Goal: Task Accomplishment & Management: Use online tool/utility

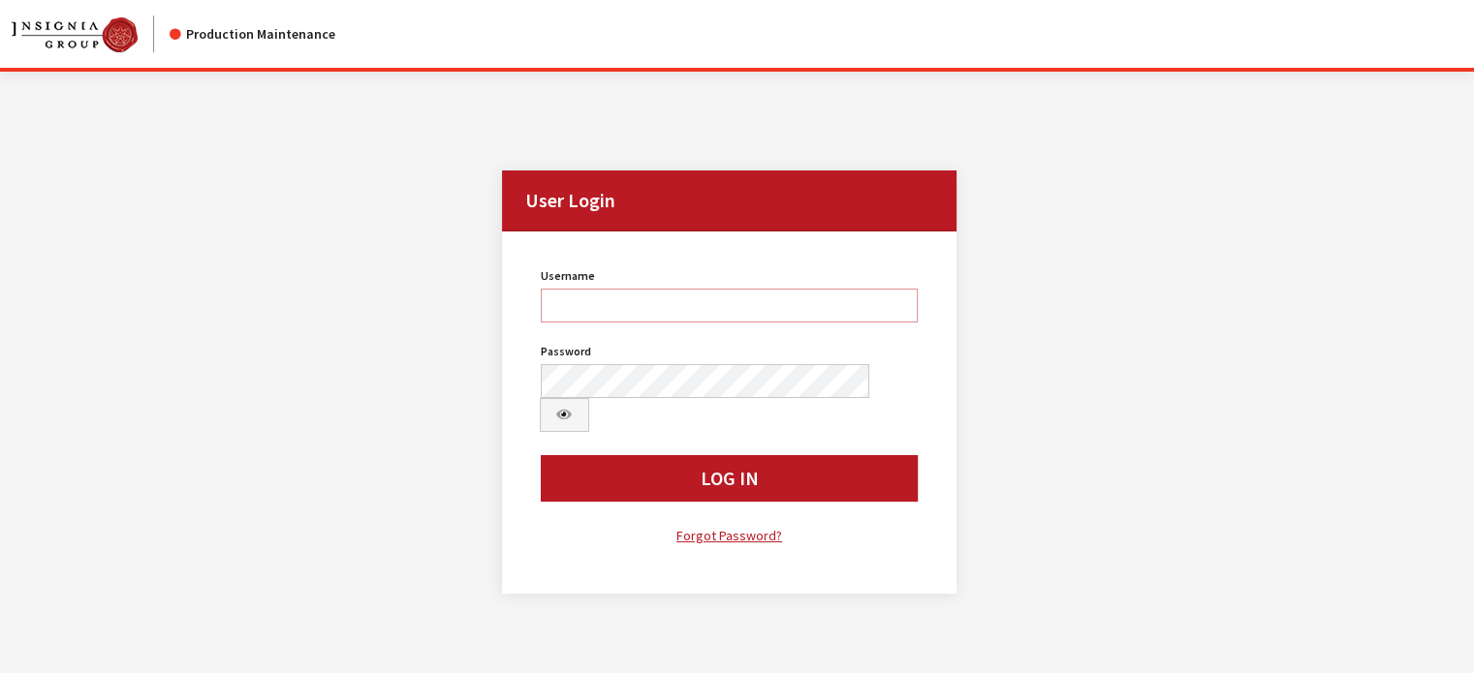
type input "kdart"
click at [628, 417] on div "Username kdart Username is required. Password Password is required. Log In Forg…" at bounding box center [729, 405] width 401 height 285
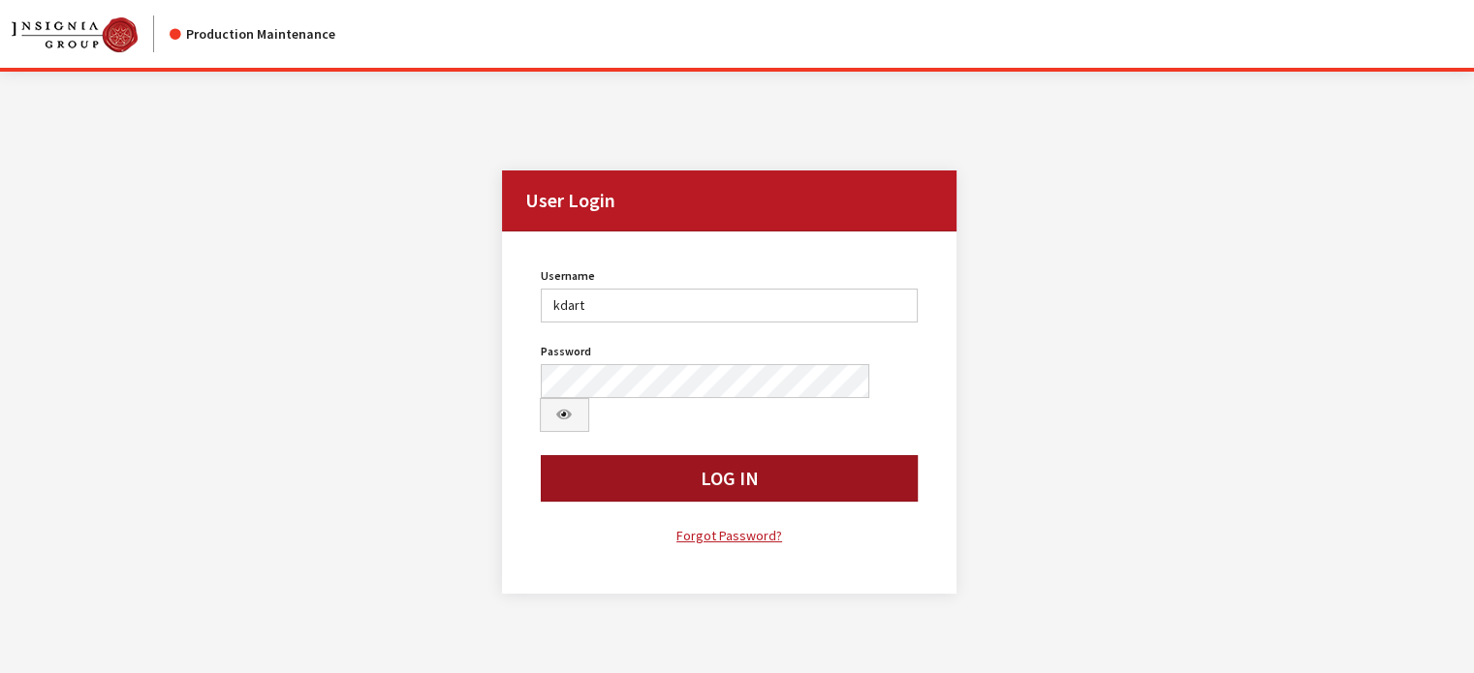
click at [626, 455] on button "Log In" at bounding box center [730, 478] width 378 height 47
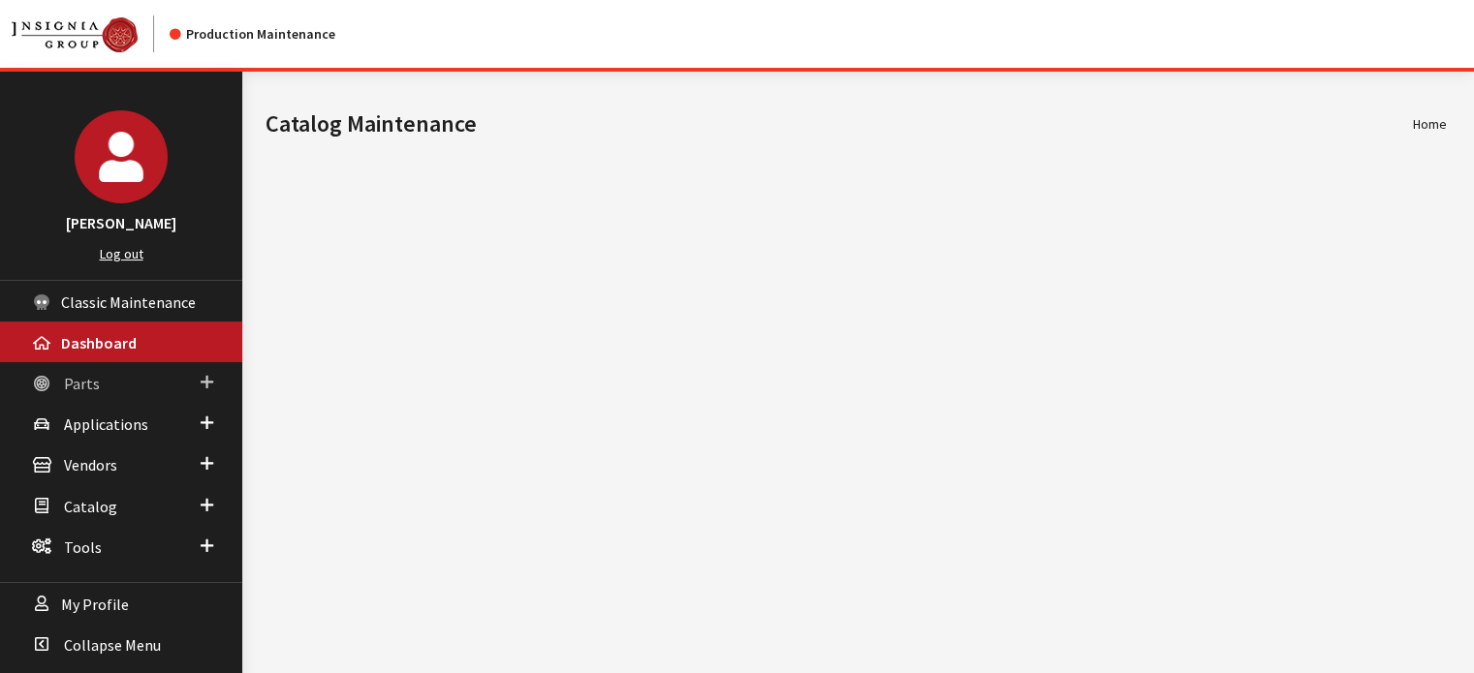
click at [108, 376] on link "Parts" at bounding box center [121, 382] width 242 height 41
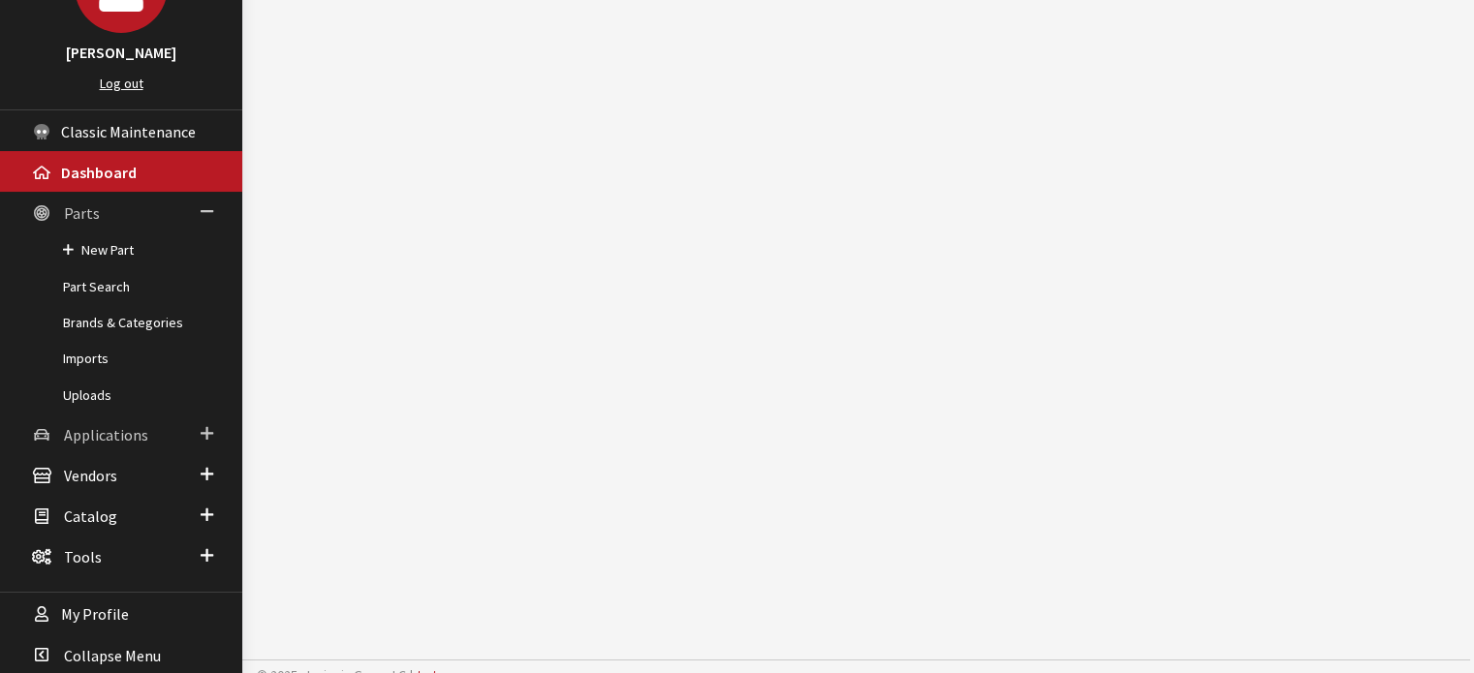
scroll to position [183, 0]
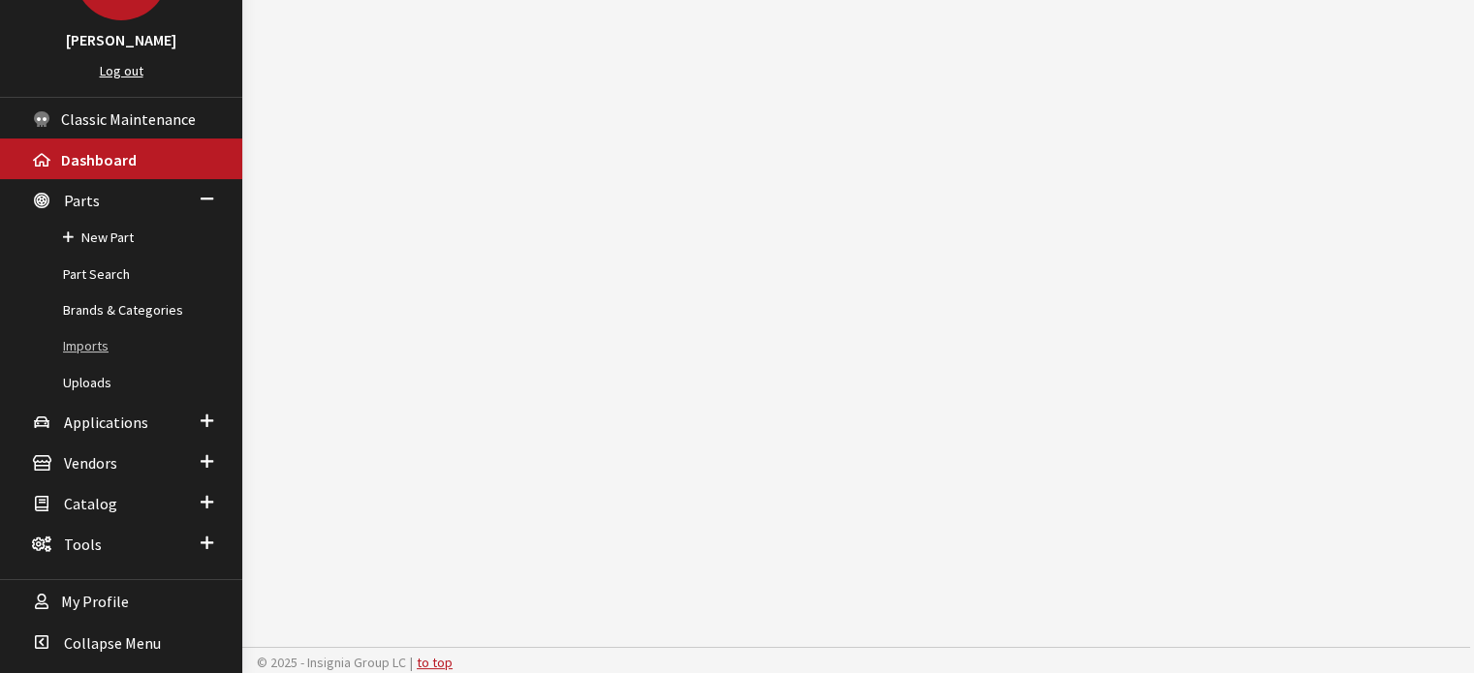
click at [81, 345] on link "Imports" at bounding box center [121, 346] width 242 height 36
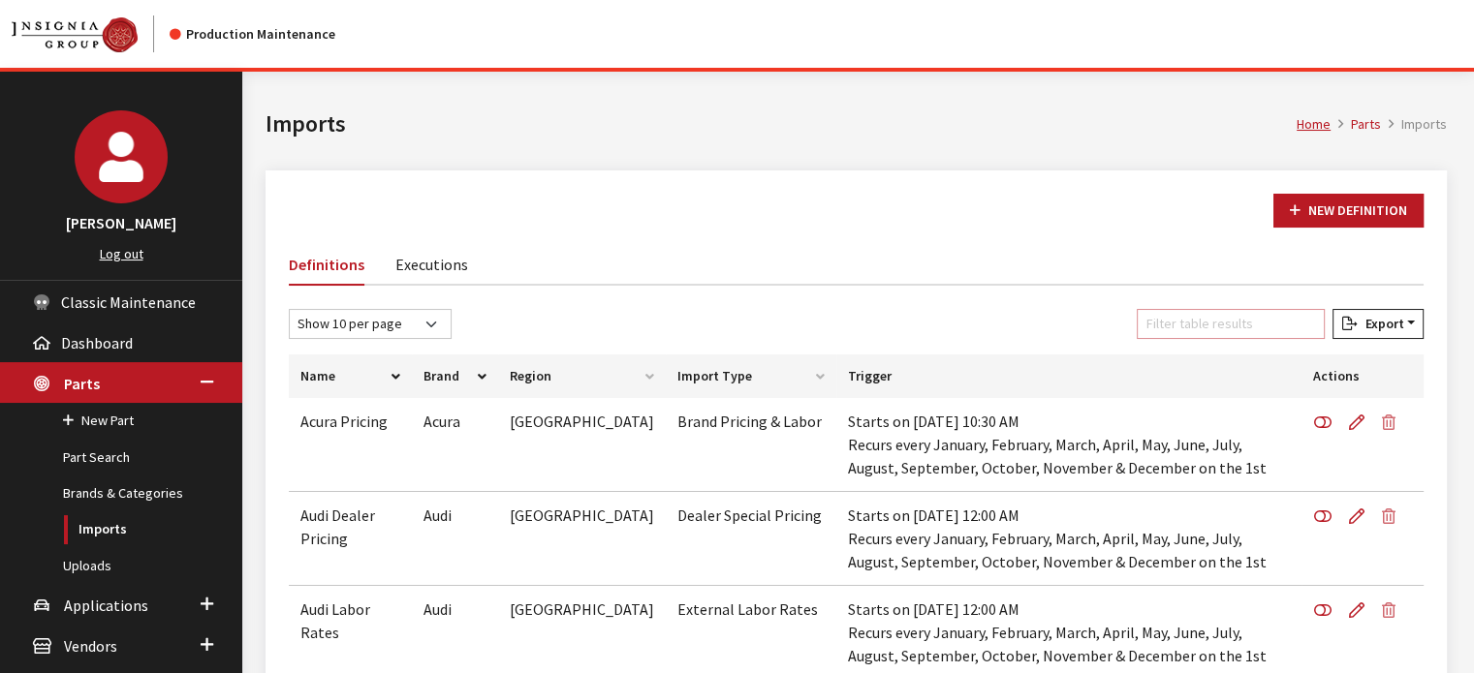
click at [1255, 325] on input "Filter table results" at bounding box center [1230, 324] width 188 height 30
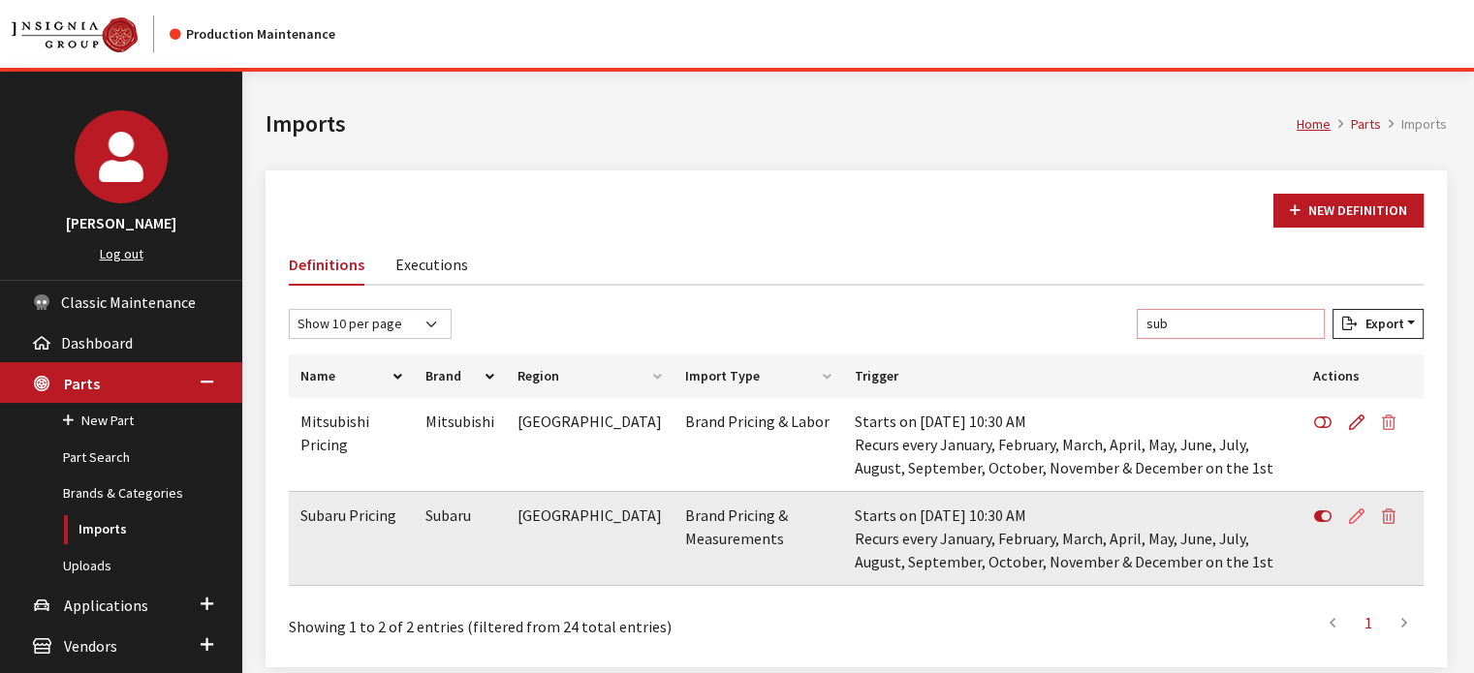
type input "sub"
click at [1353, 516] on icon at bounding box center [1357, 518] width 16 height 16
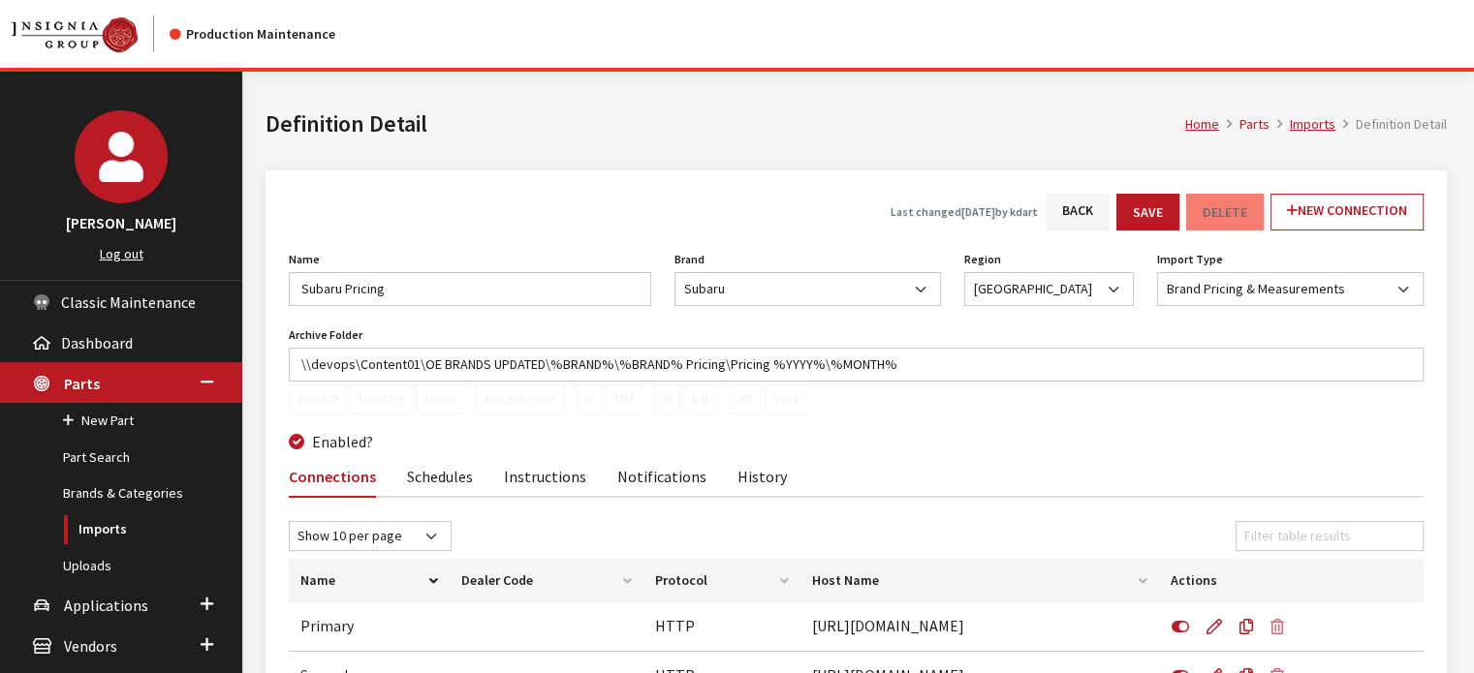
scroll to position [188, 0]
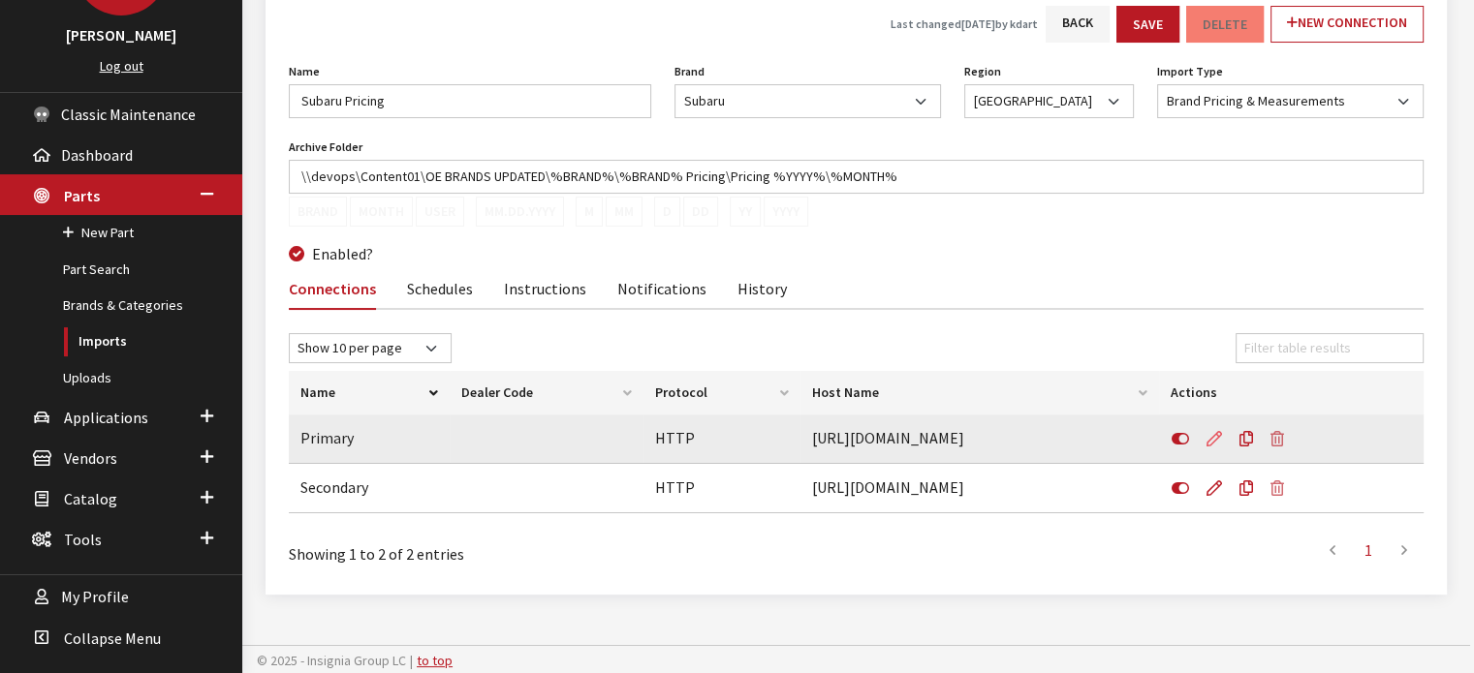
click at [1209, 433] on icon at bounding box center [1214, 440] width 16 height 16
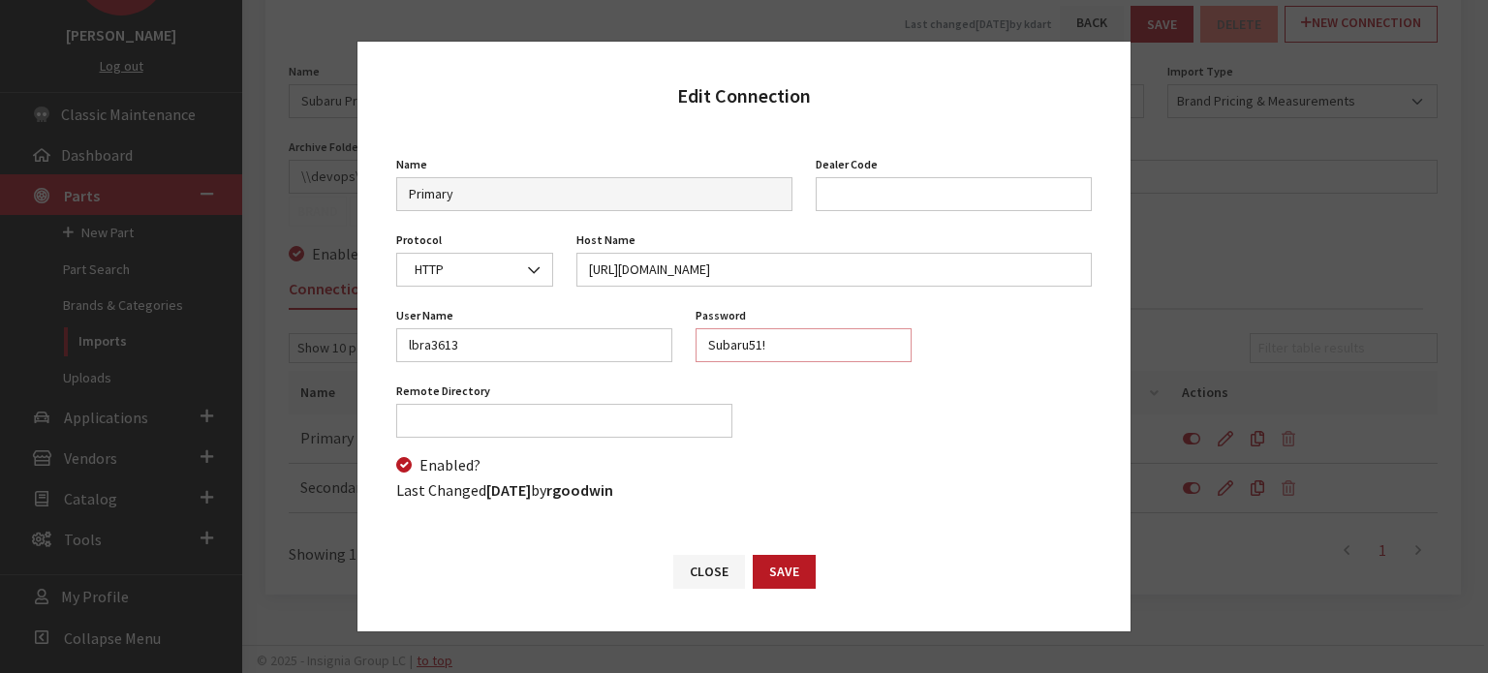
click at [803, 348] on input "Subaru51!" at bounding box center [804, 345] width 216 height 34
drag, startPoint x: 760, startPoint y: 342, endPoint x: 785, endPoint y: 347, distance: 25.7
click at [762, 342] on input "Subaru51!" at bounding box center [804, 345] width 216 height 34
type input "Subaru52!"
click at [814, 580] on div "Close Save" at bounding box center [744, 581] width 773 height 101
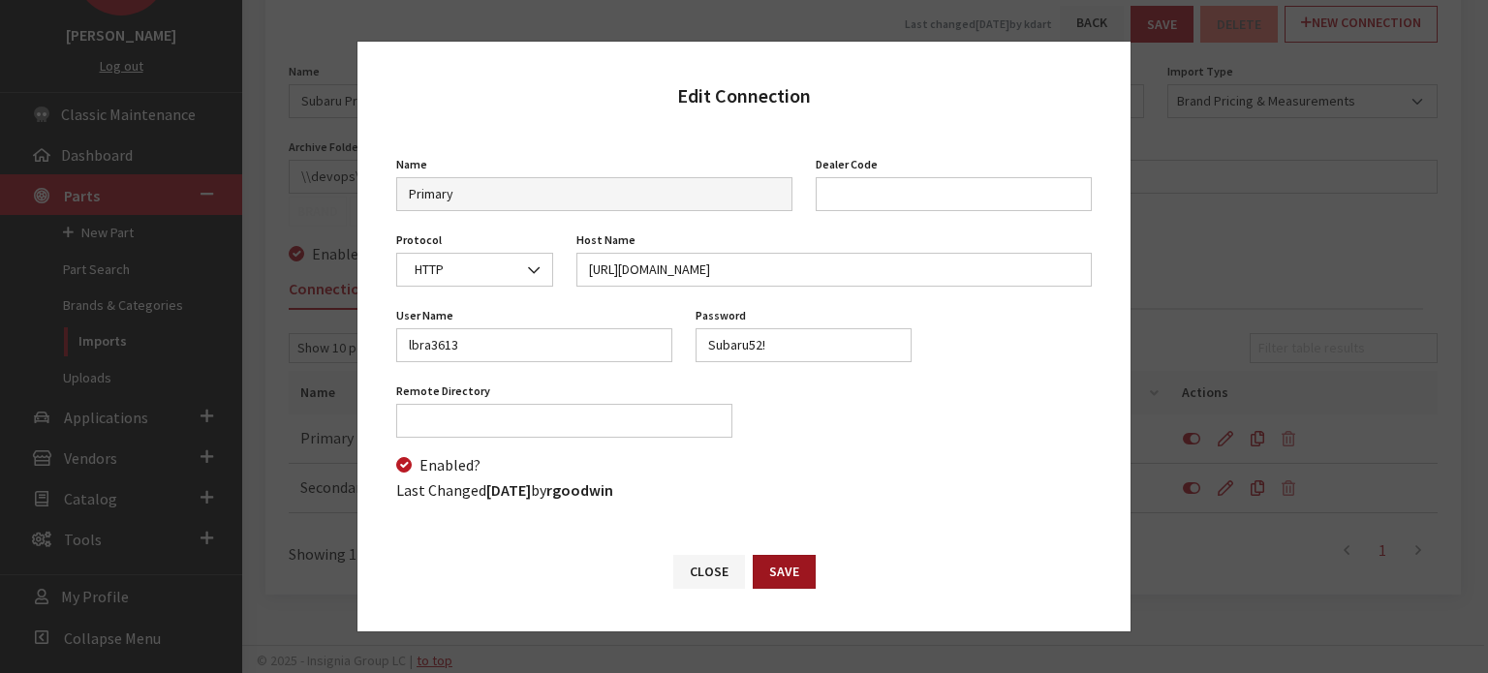
click at [791, 565] on button "Save" at bounding box center [784, 572] width 63 height 34
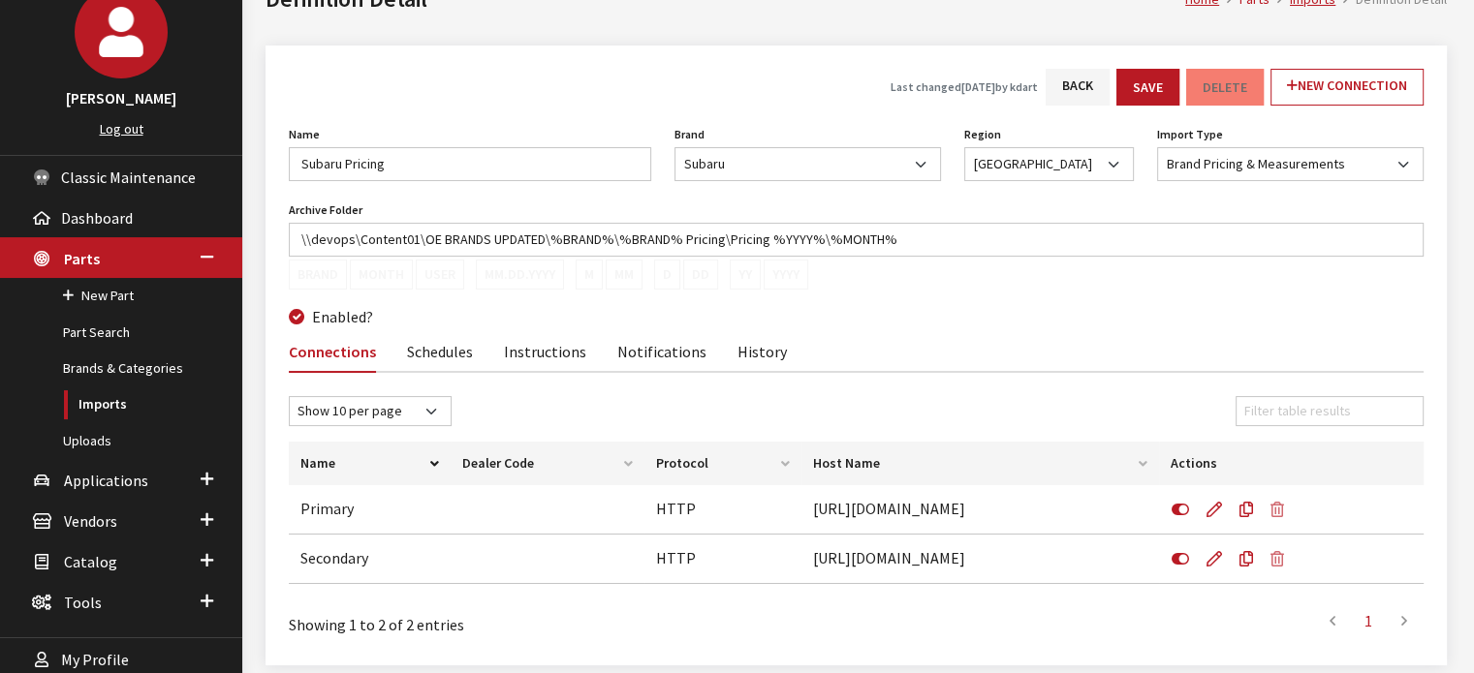
scroll to position [0, 0]
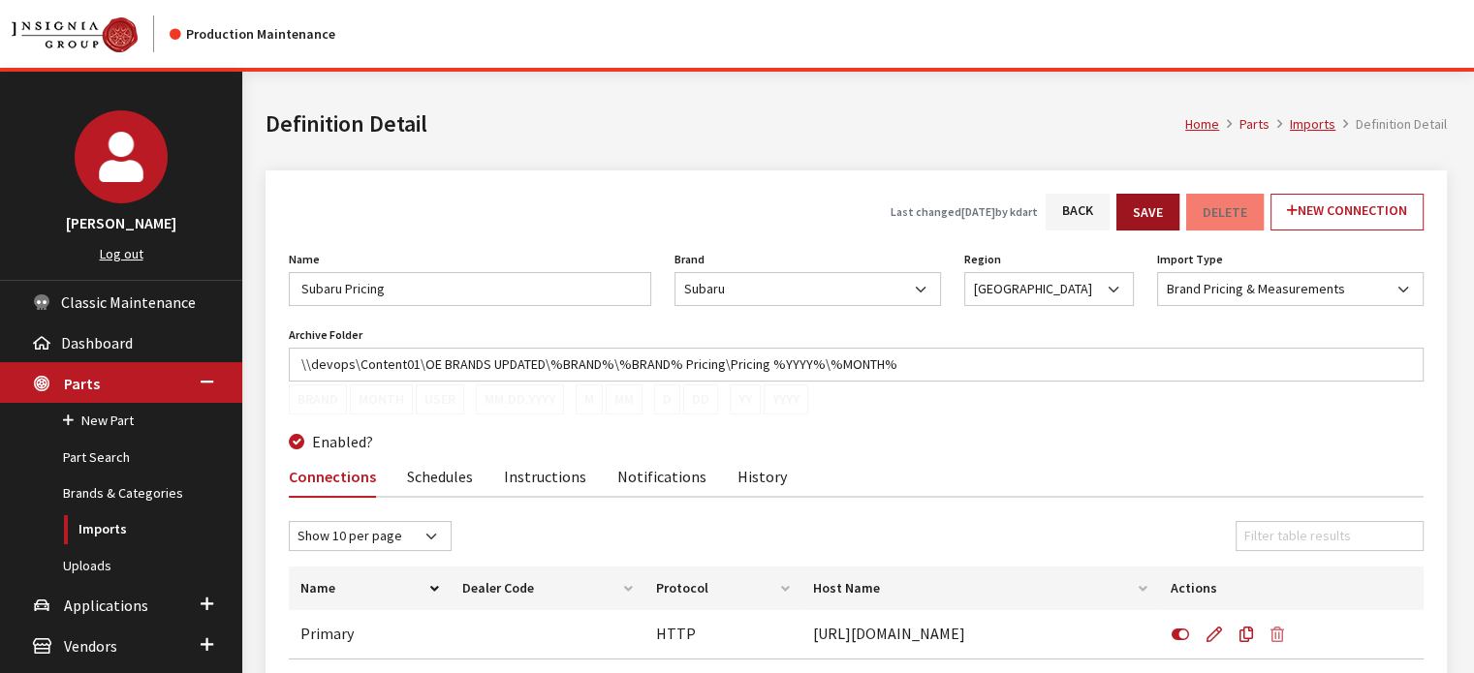
click at [1157, 207] on button "Save" at bounding box center [1147, 212] width 63 height 37
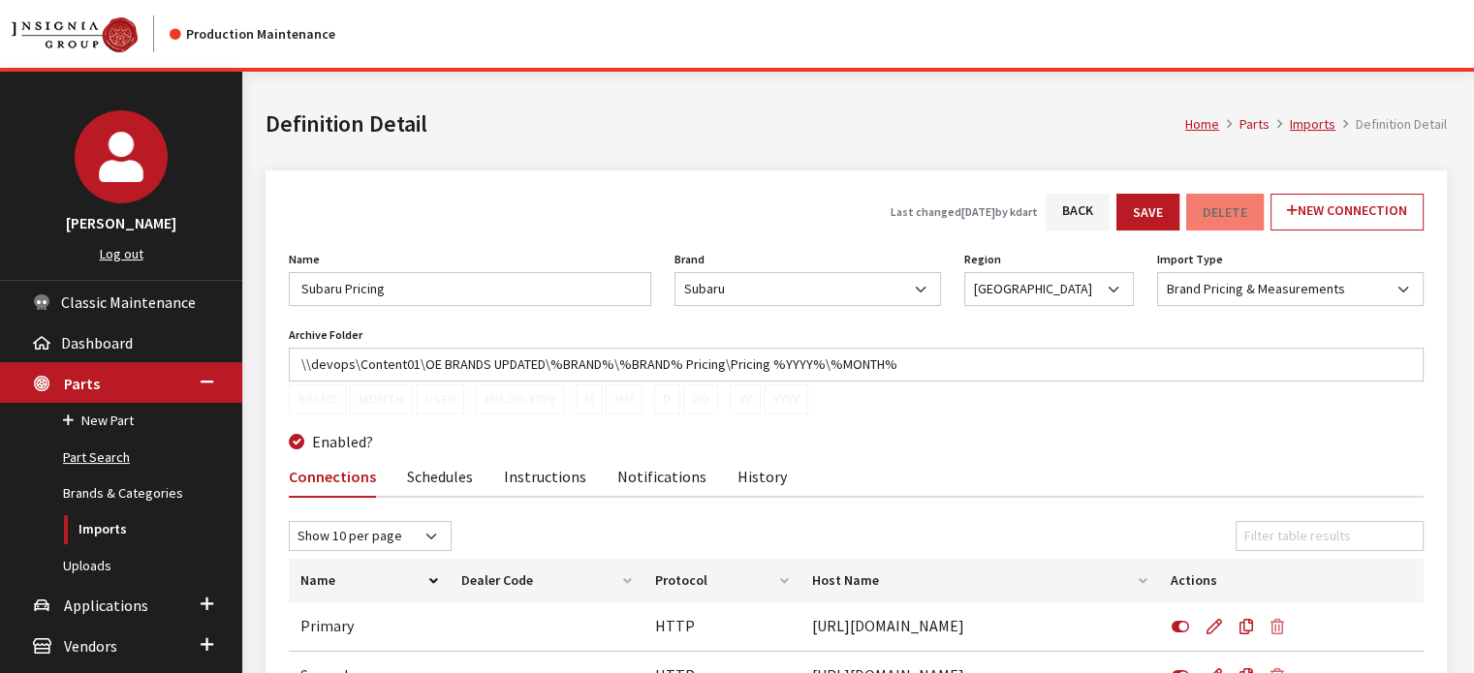
click at [116, 468] on link "Part Search" at bounding box center [121, 458] width 242 height 36
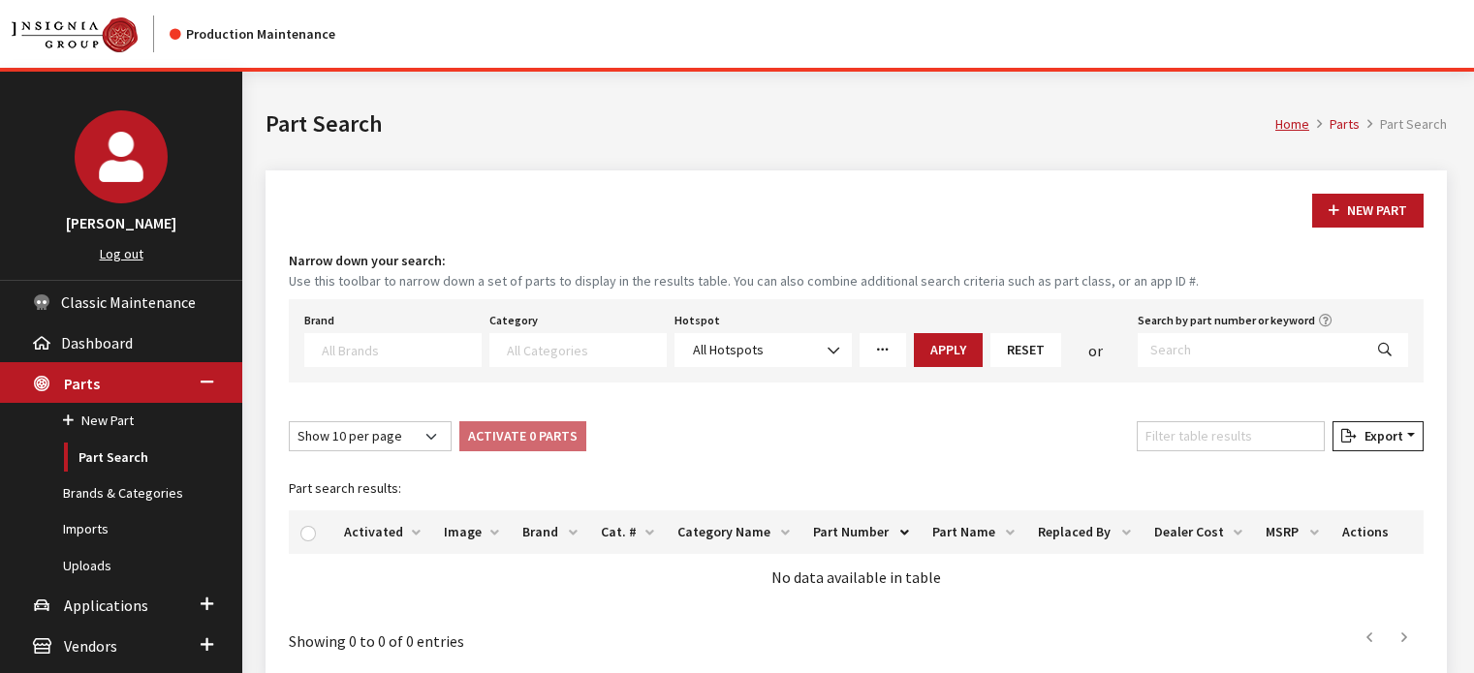
select select
click at [1219, 379] on div "Brand Acura Alfa Romeo Audi BMW DoubleTake [PERSON_NAME] Racing GM GST Honda Hy…" at bounding box center [856, 340] width 1135 height 83
click at [1234, 325] on label "Search by part number or keyword" at bounding box center [1225, 320] width 177 height 17
click at [1234, 333] on input "Search by part number or keyword" at bounding box center [1249, 350] width 225 height 34
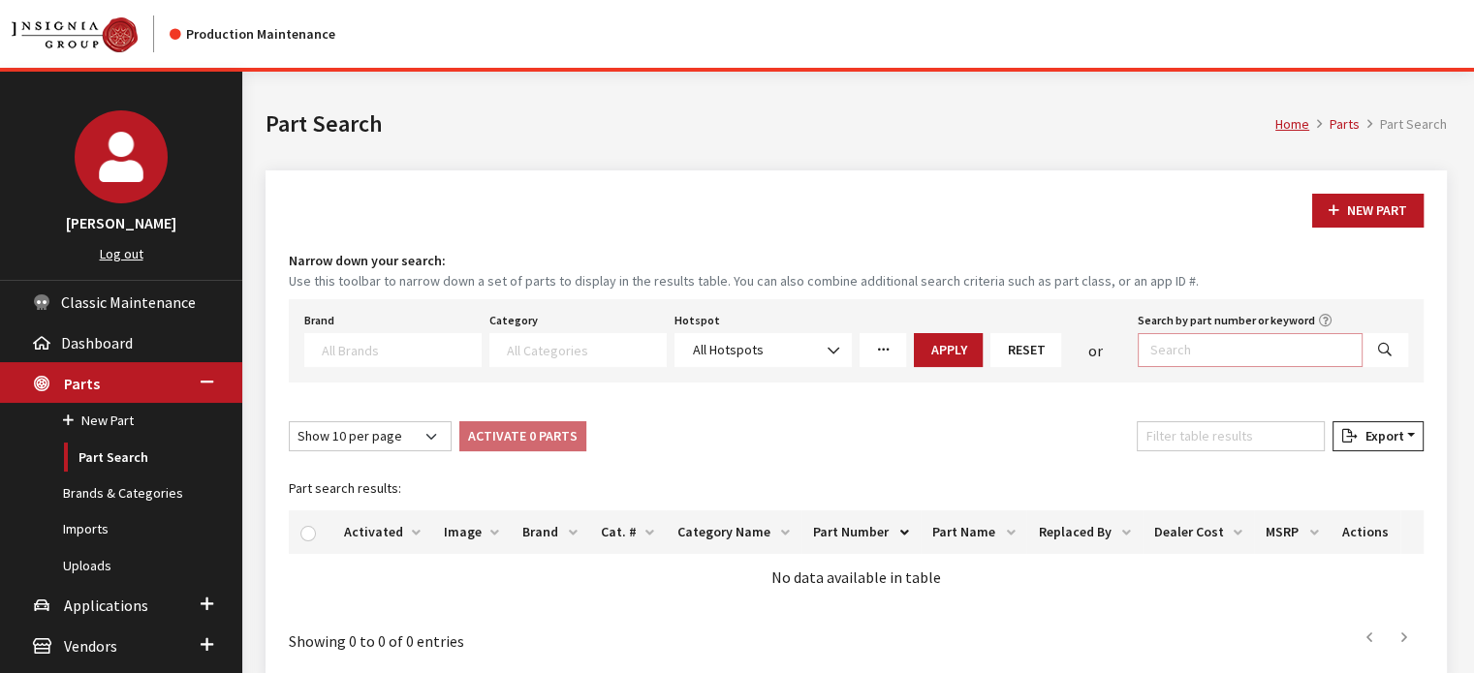
paste input "H771SSL100"
type input "H771SSL100"
select select
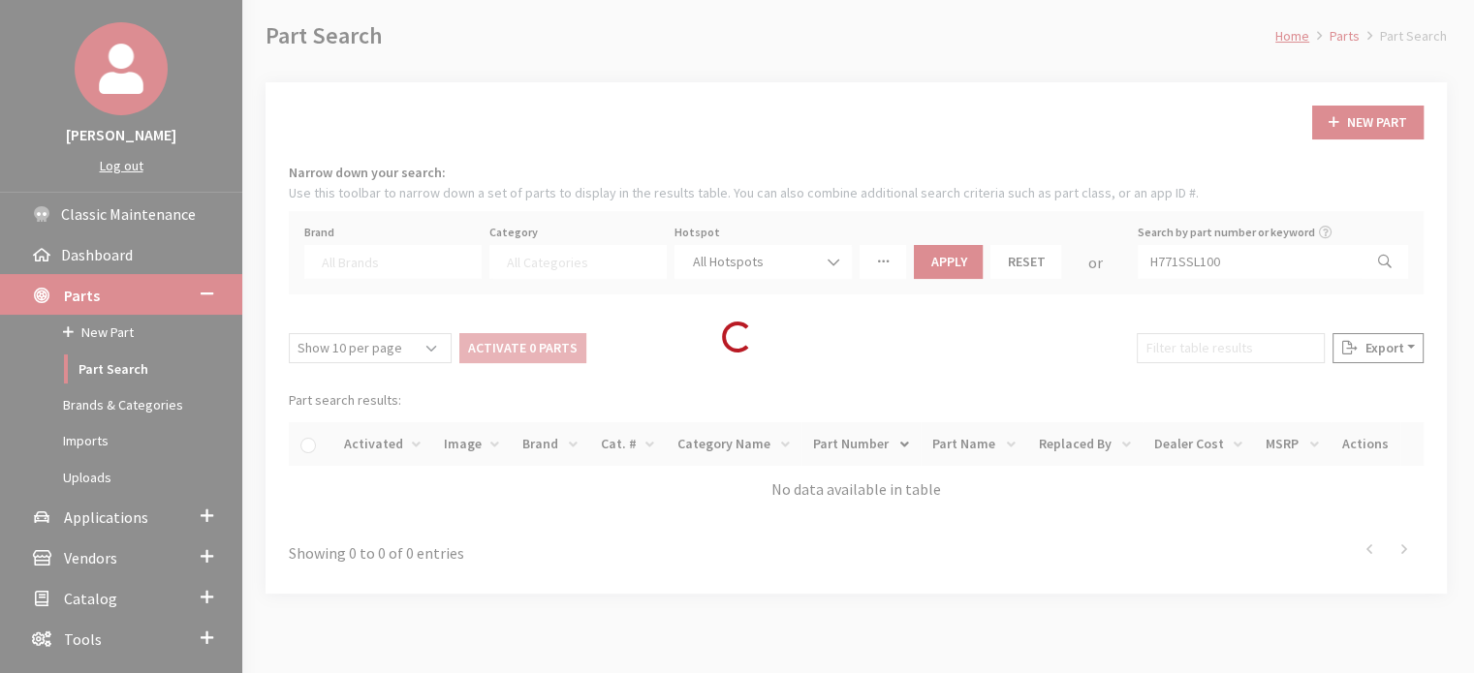
scroll to position [183, 0]
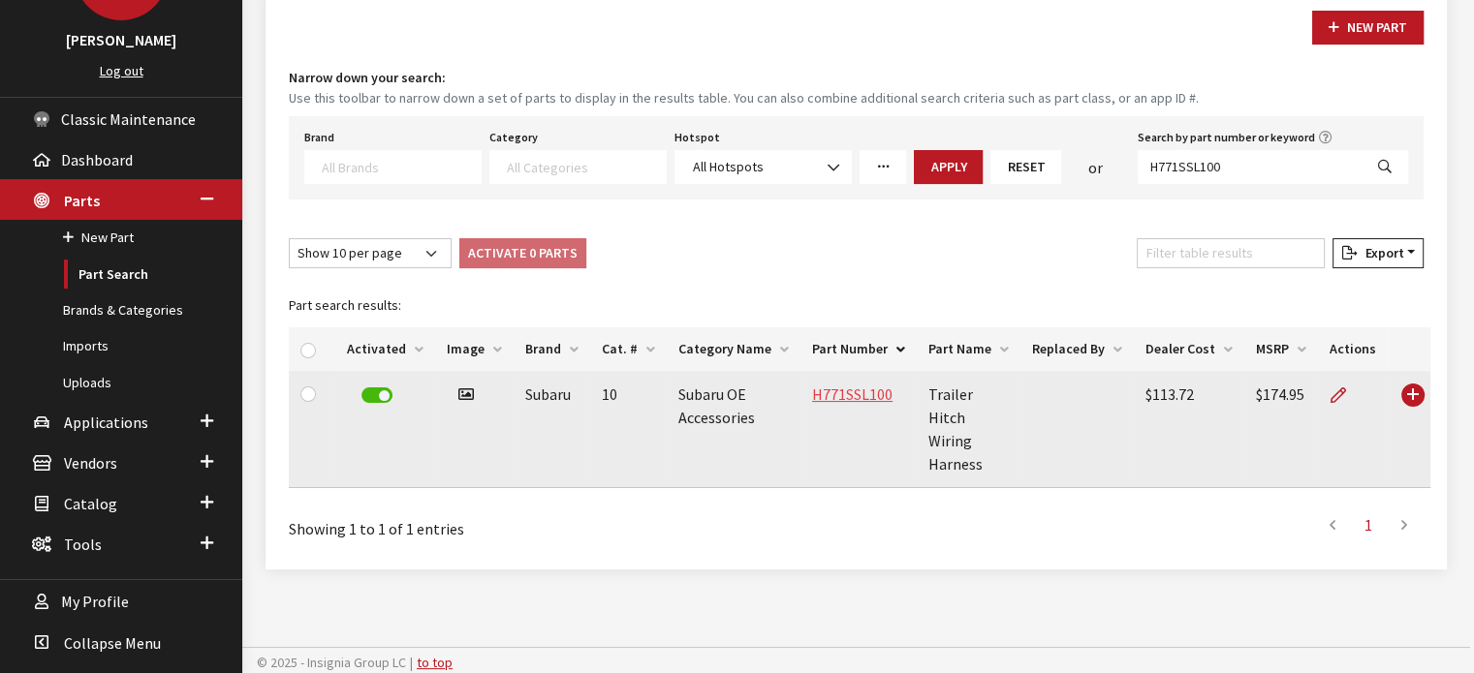
click at [824, 389] on link "H771SSL100" at bounding box center [852, 394] width 80 height 19
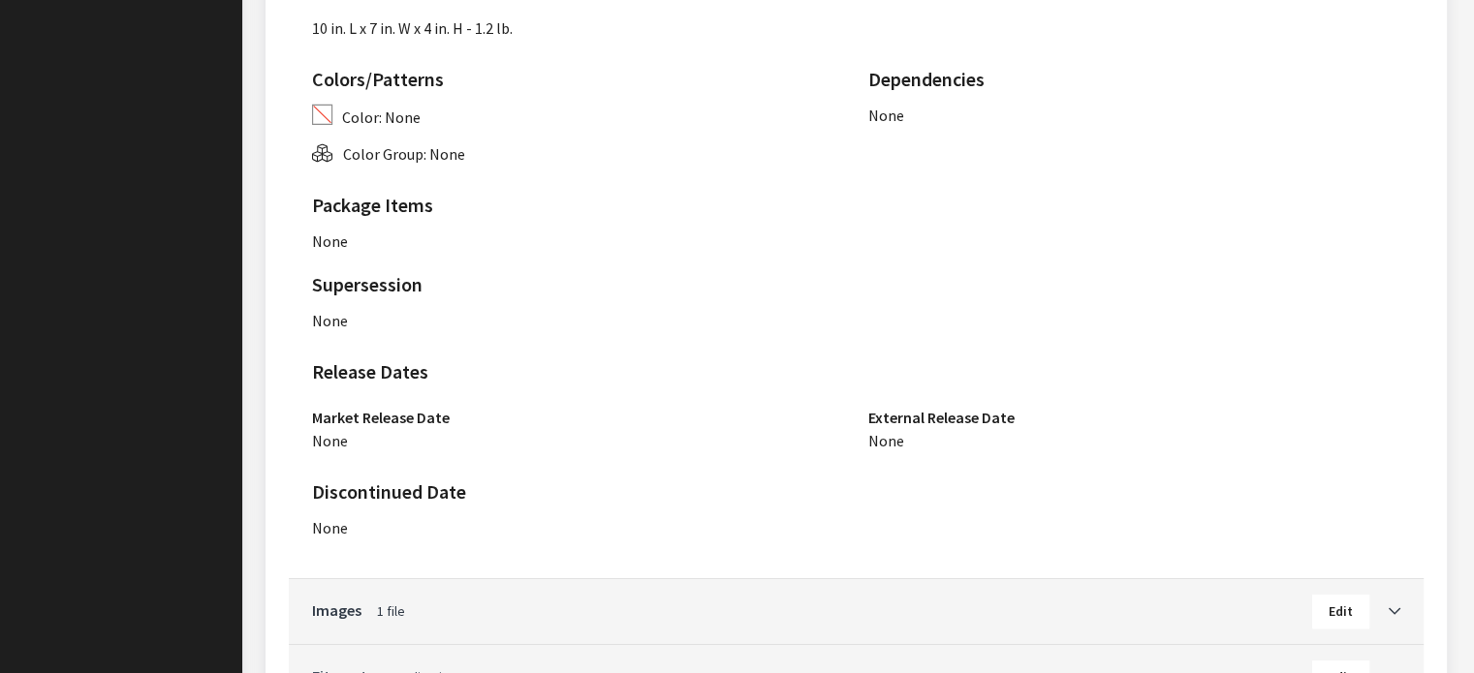
scroll to position [1290, 0]
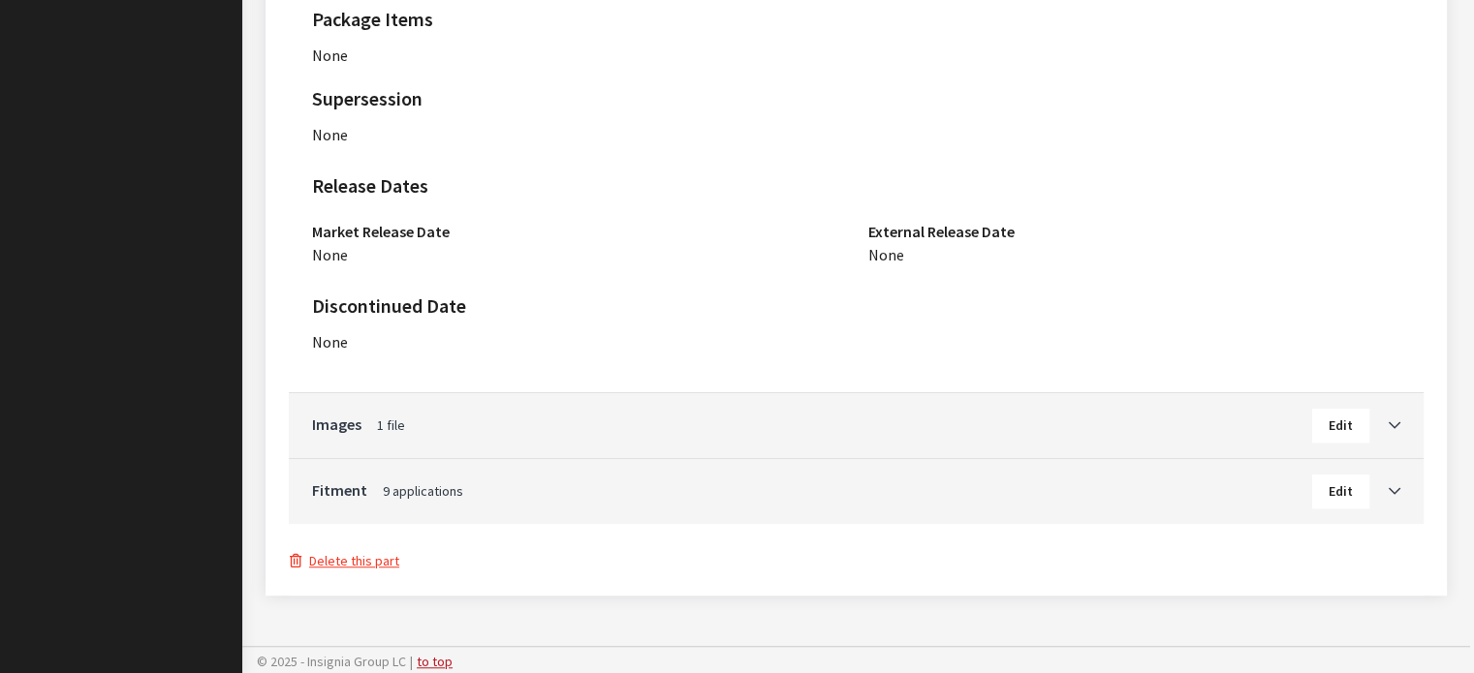
click at [1407, 491] on div "Fitment 9 applications Edit" at bounding box center [856, 491] width 1135 height 65
click at [1399, 495] on icon "Toggle Accordion" at bounding box center [1394, 492] width 12 height 14
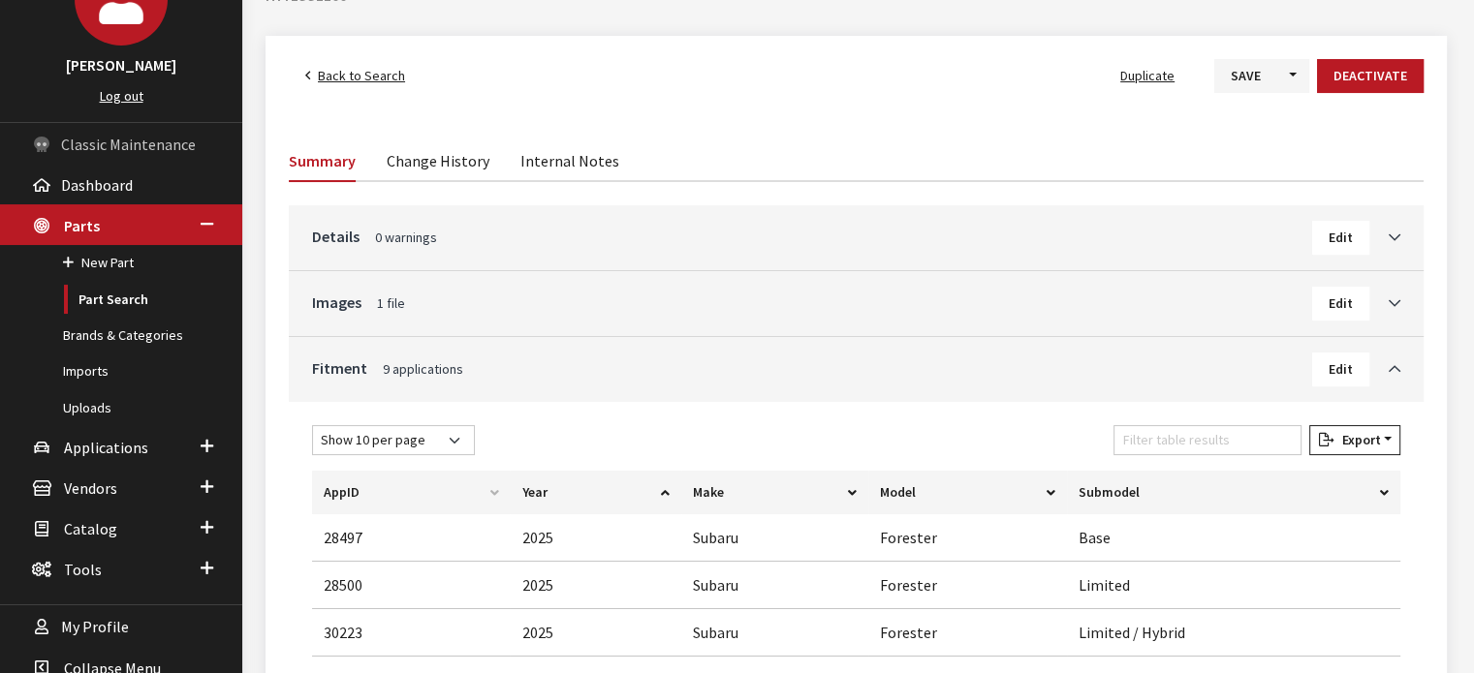
scroll to position [155, 0]
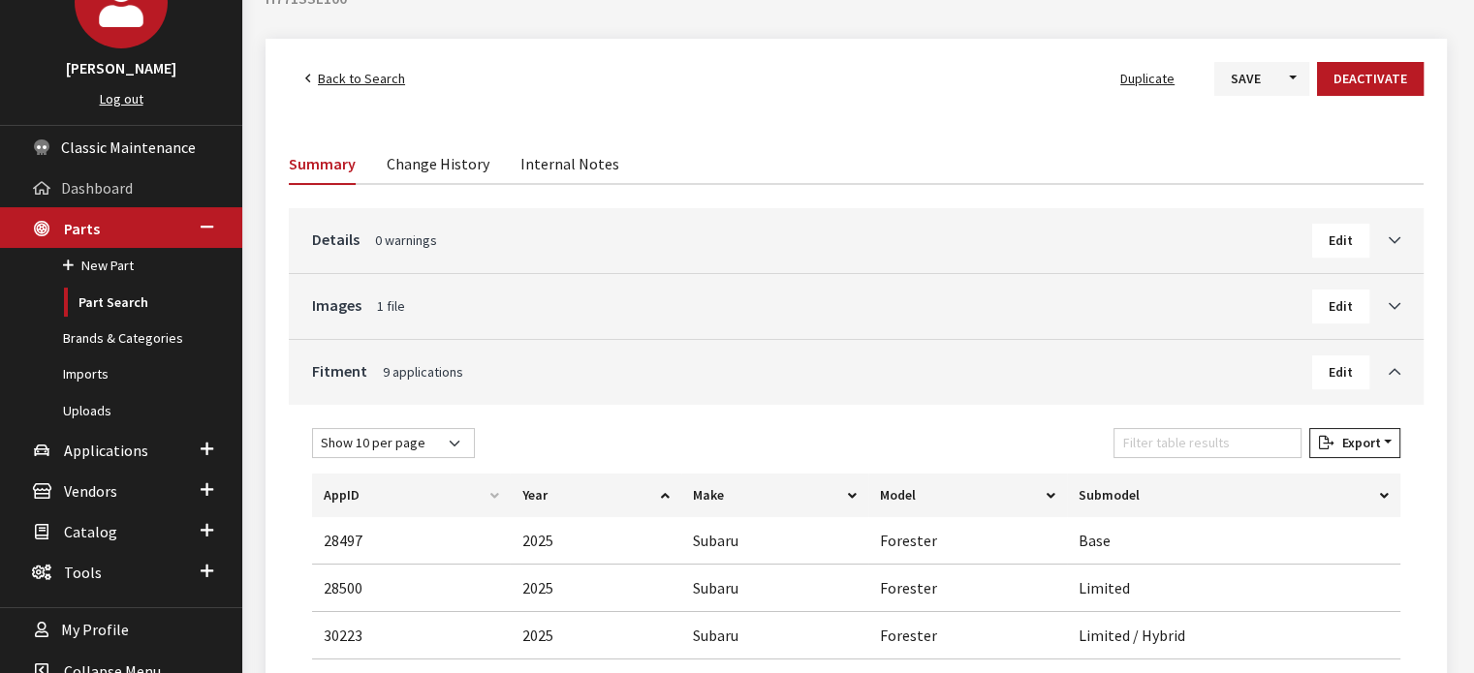
click at [96, 189] on span "Dashboard" at bounding box center [97, 187] width 72 height 19
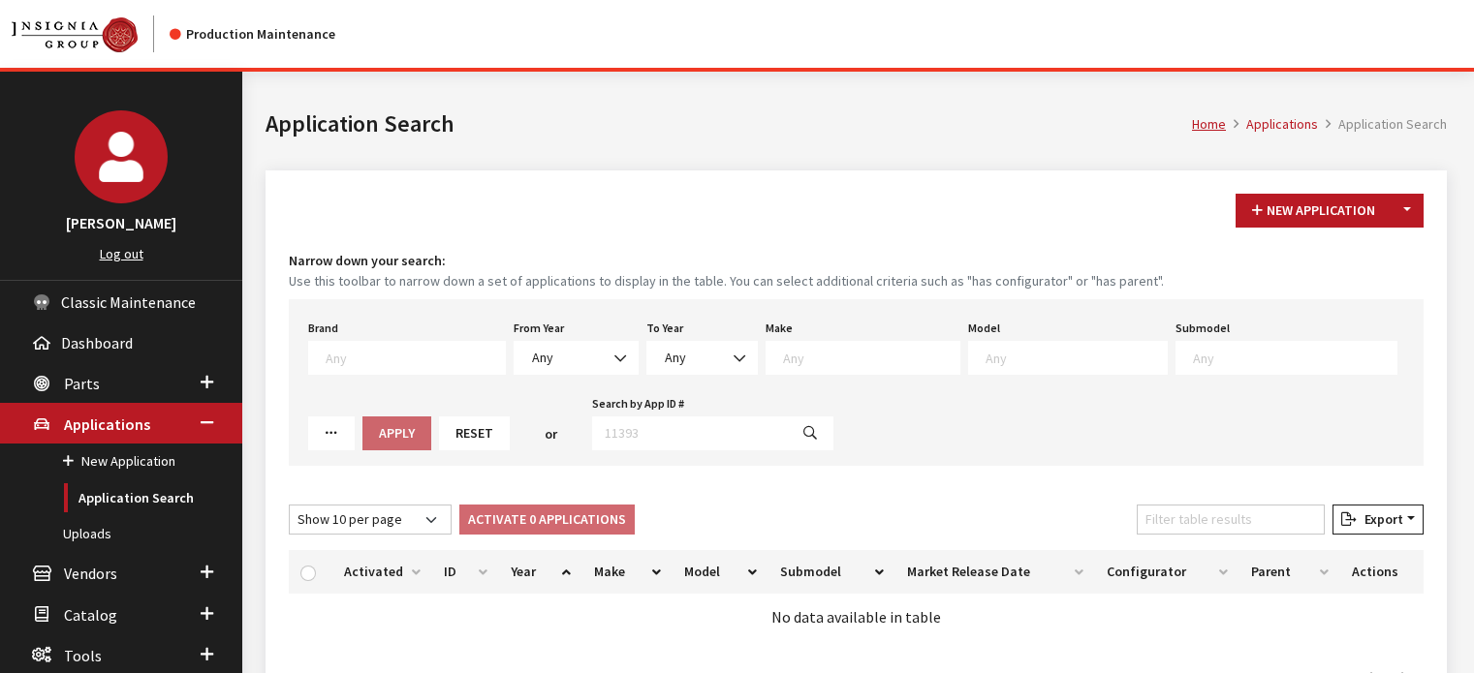
select select "2024"
select select "66"
select select "1350"
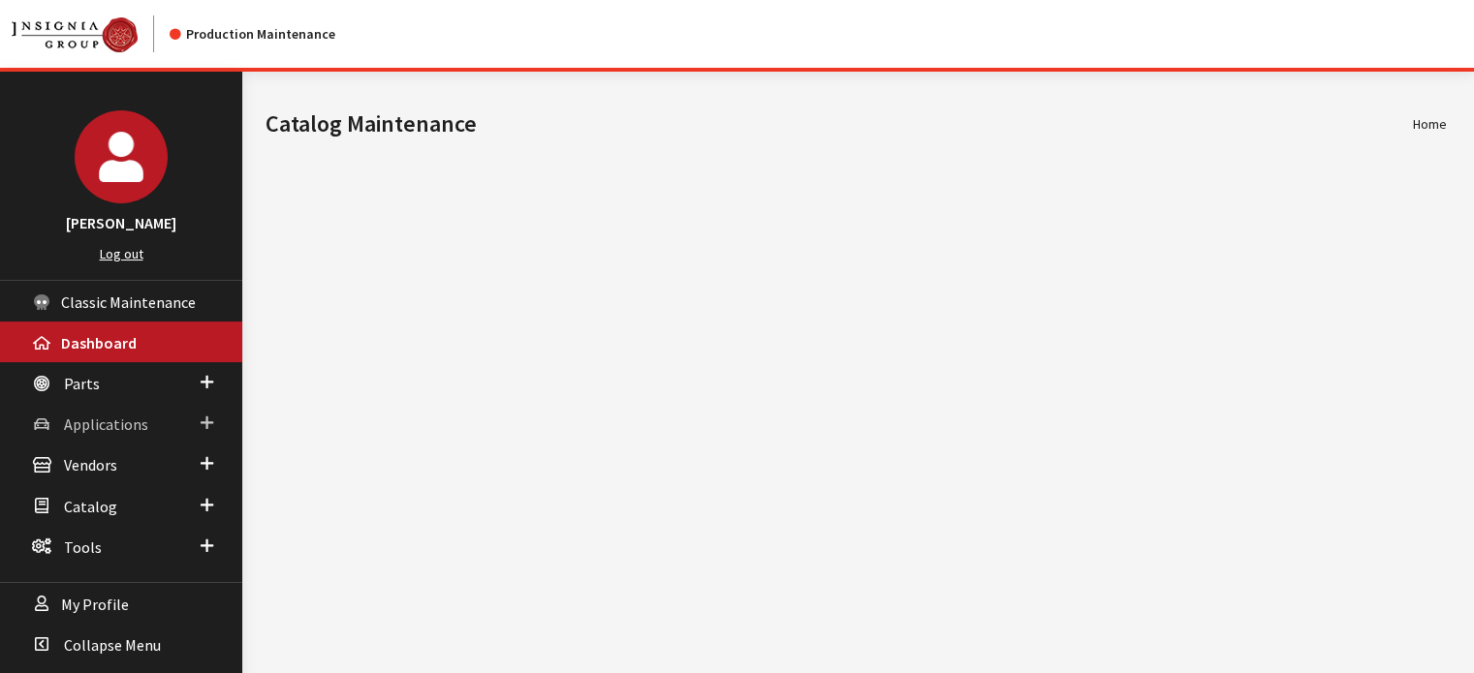
click at [157, 403] on link "Applications" at bounding box center [121, 423] width 242 height 41
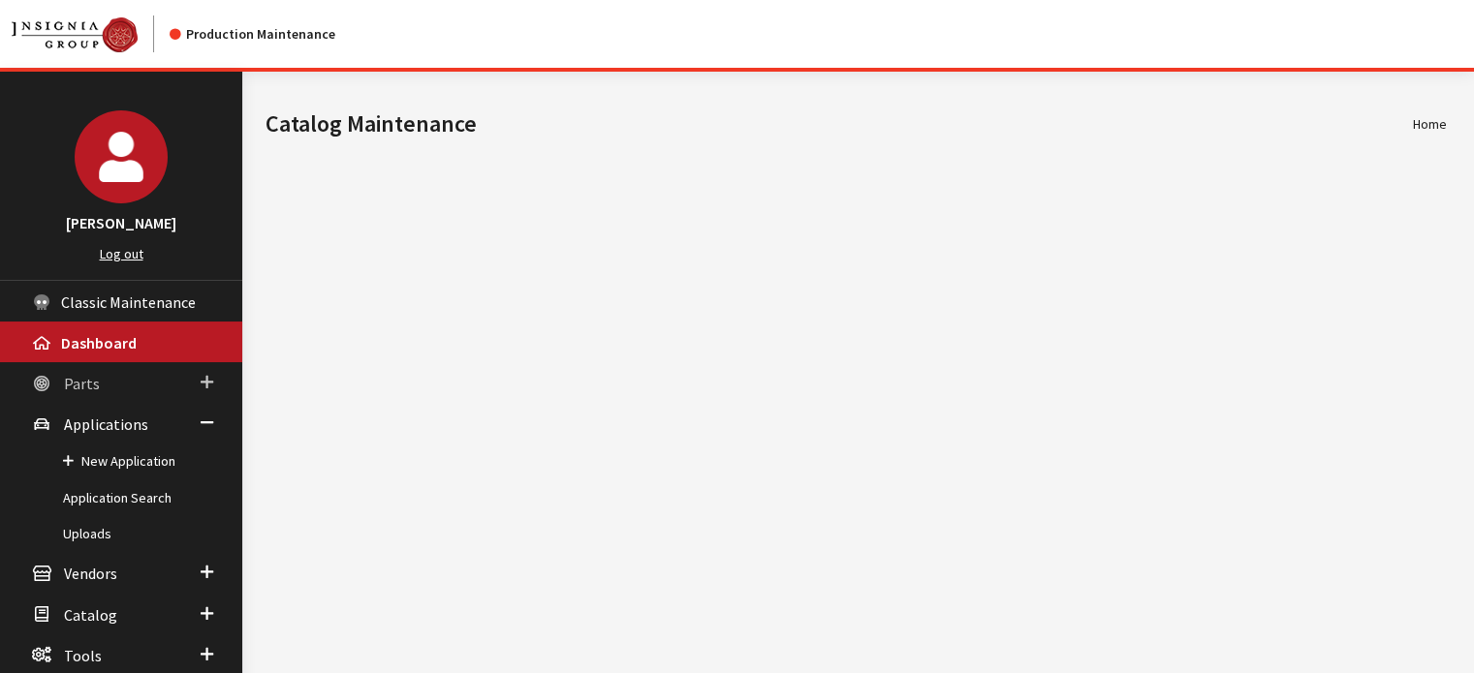
click at [79, 389] on span "Parts" at bounding box center [82, 383] width 36 height 19
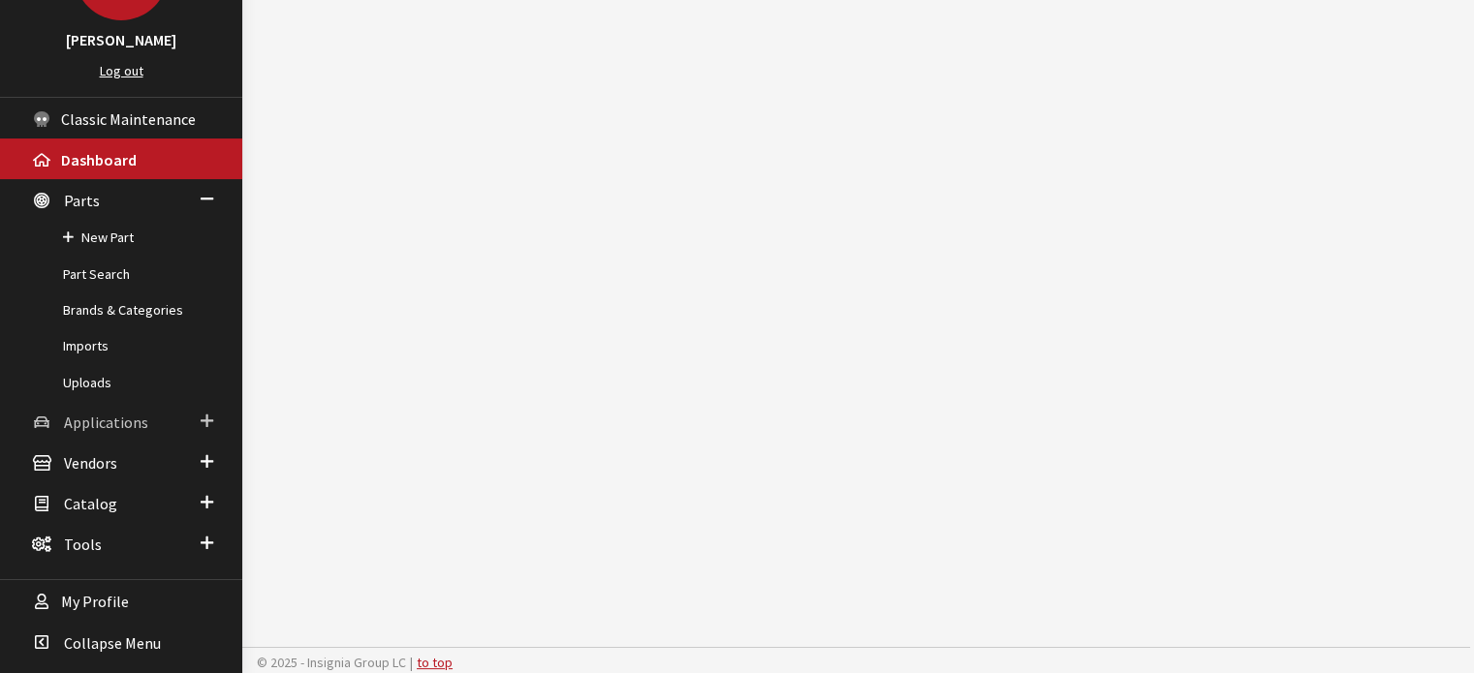
click at [103, 426] on span "Applications" at bounding box center [106, 422] width 84 height 19
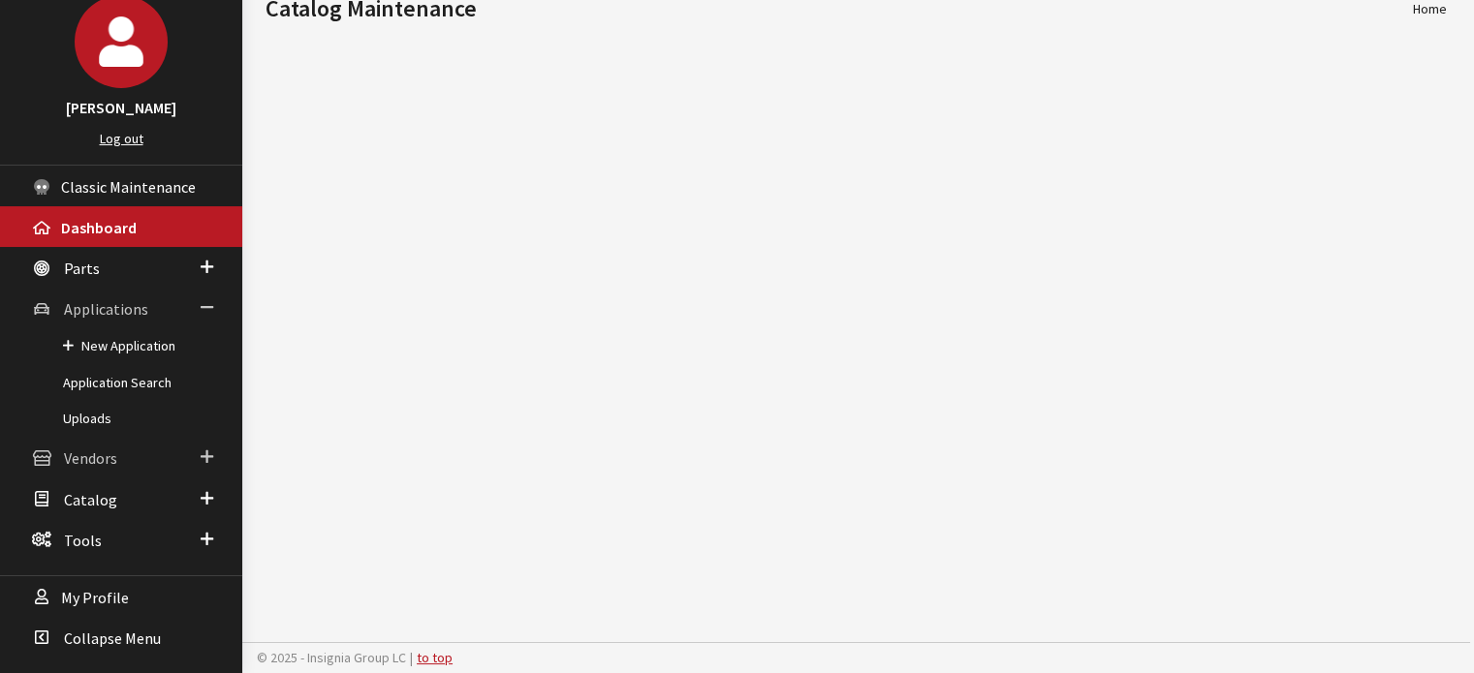
scroll to position [111, 0]
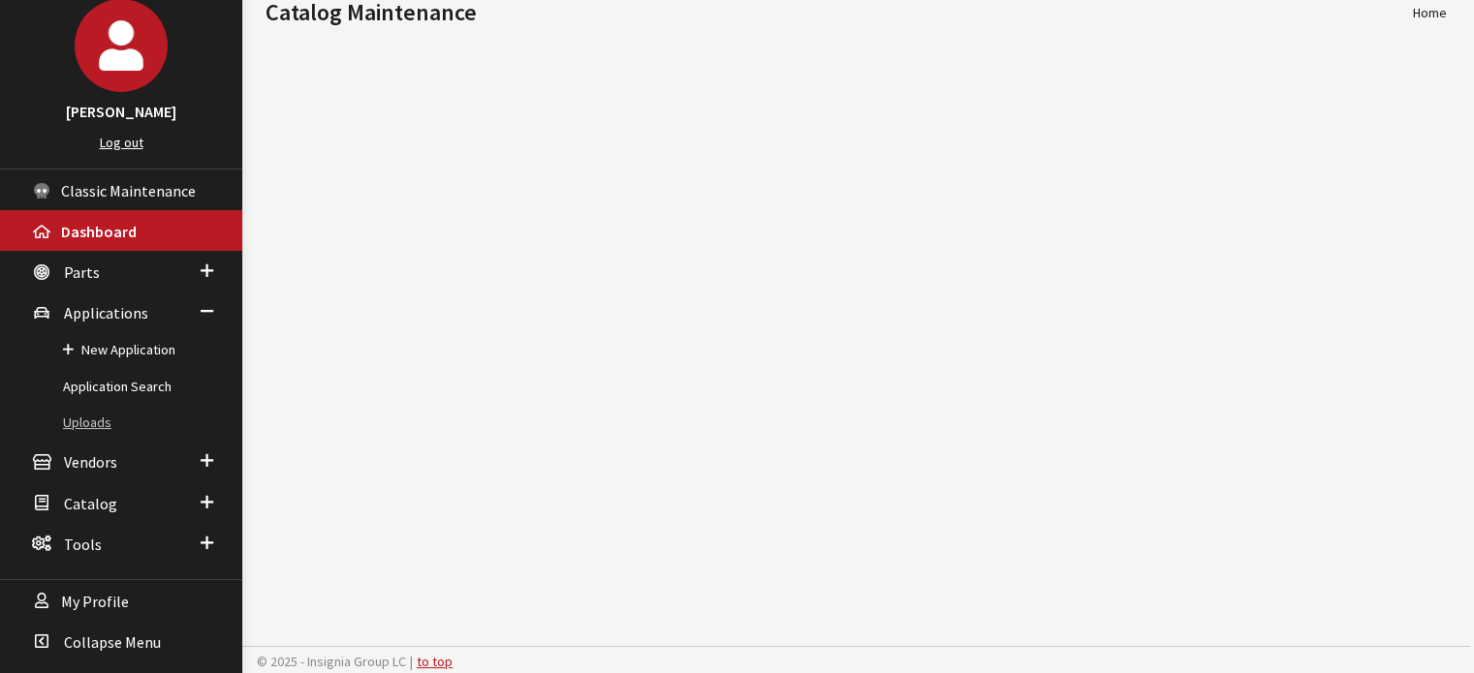
click at [119, 409] on link "Uploads" at bounding box center [121, 423] width 242 height 36
click at [121, 398] on link "Application Search" at bounding box center [121, 387] width 242 height 36
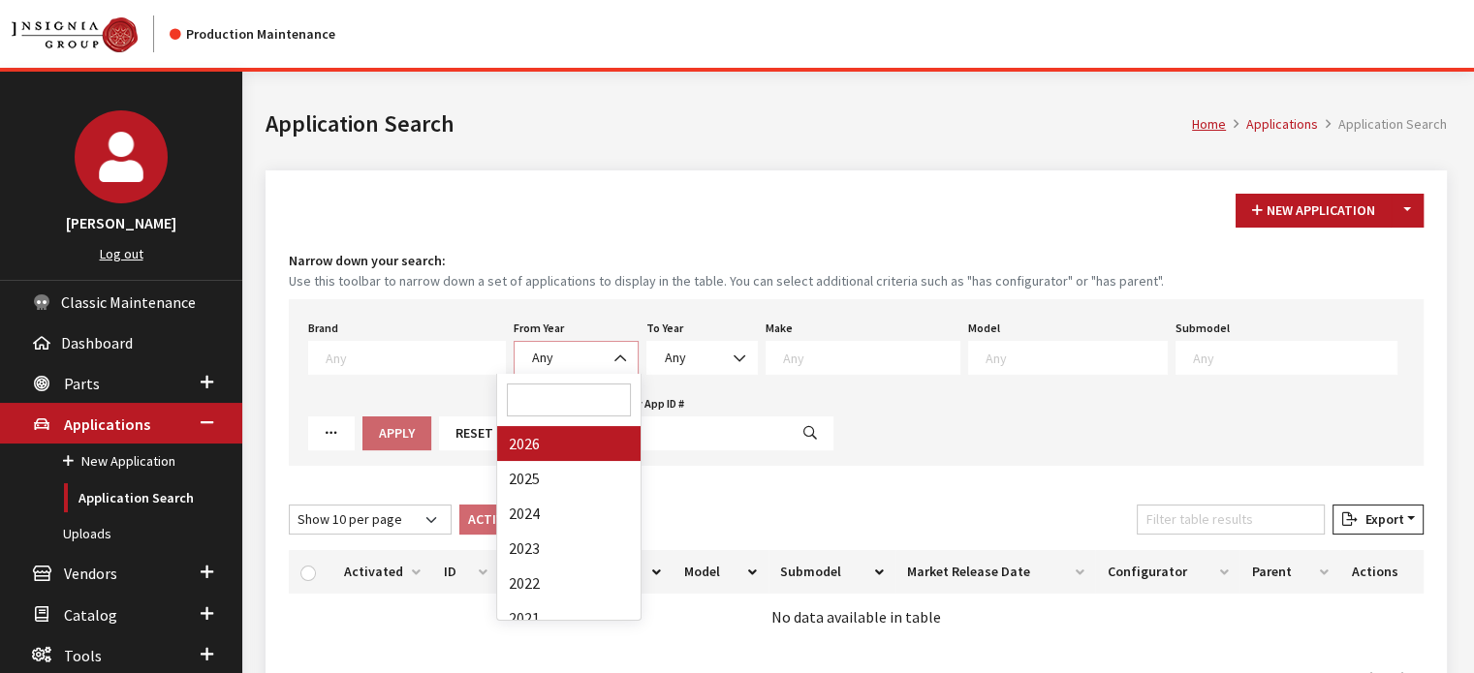
click at [546, 348] on span "Any" at bounding box center [576, 358] width 100 height 20
drag, startPoint x: 558, startPoint y: 472, endPoint x: 839, endPoint y: 352, distance: 305.6
select select "2025"
select select
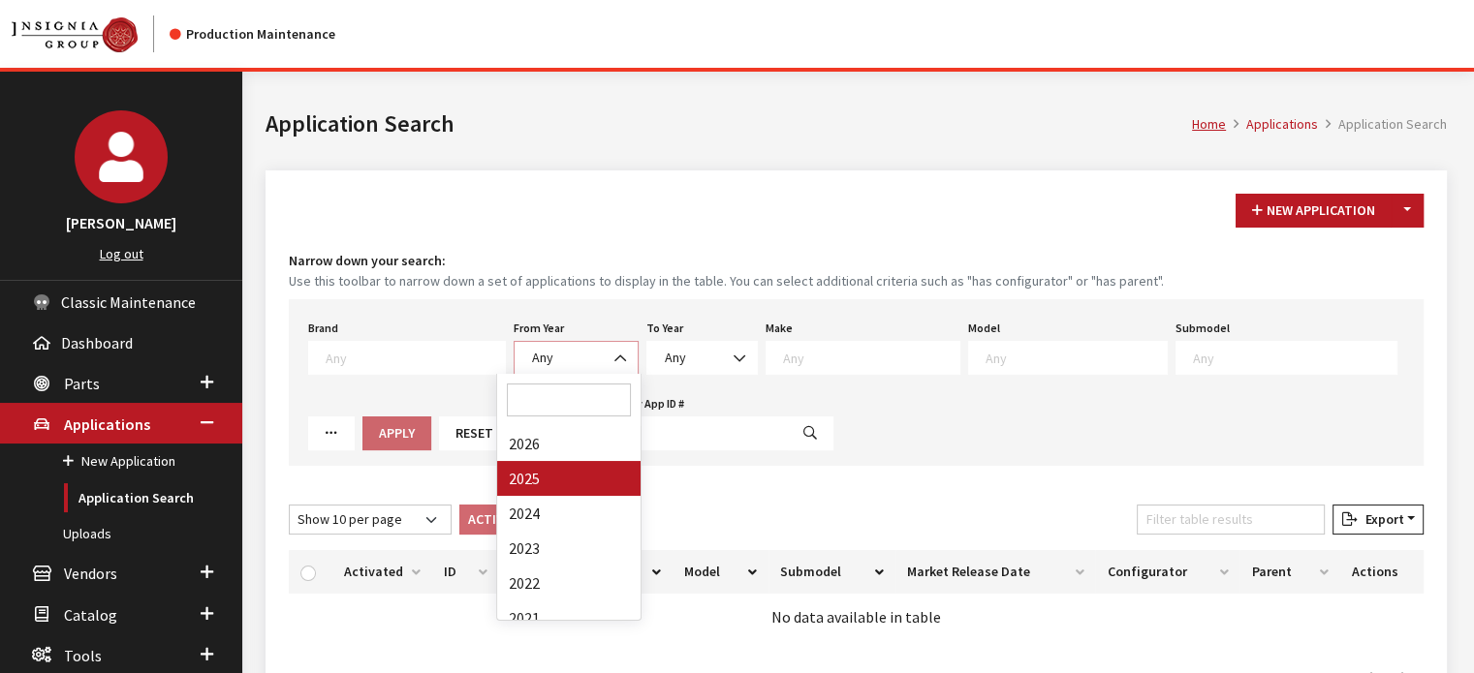
select select
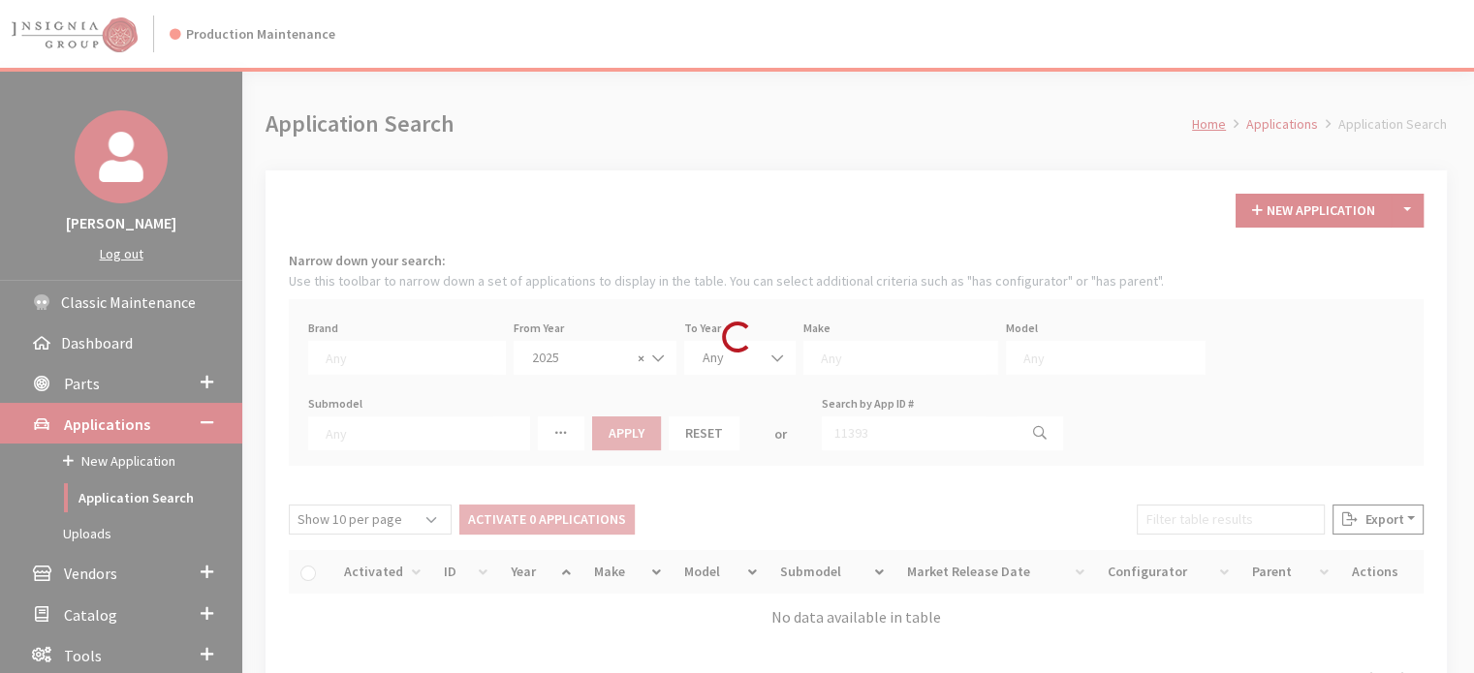
click at [841, 348] on div "Loading..." at bounding box center [737, 336] width 1474 height 673
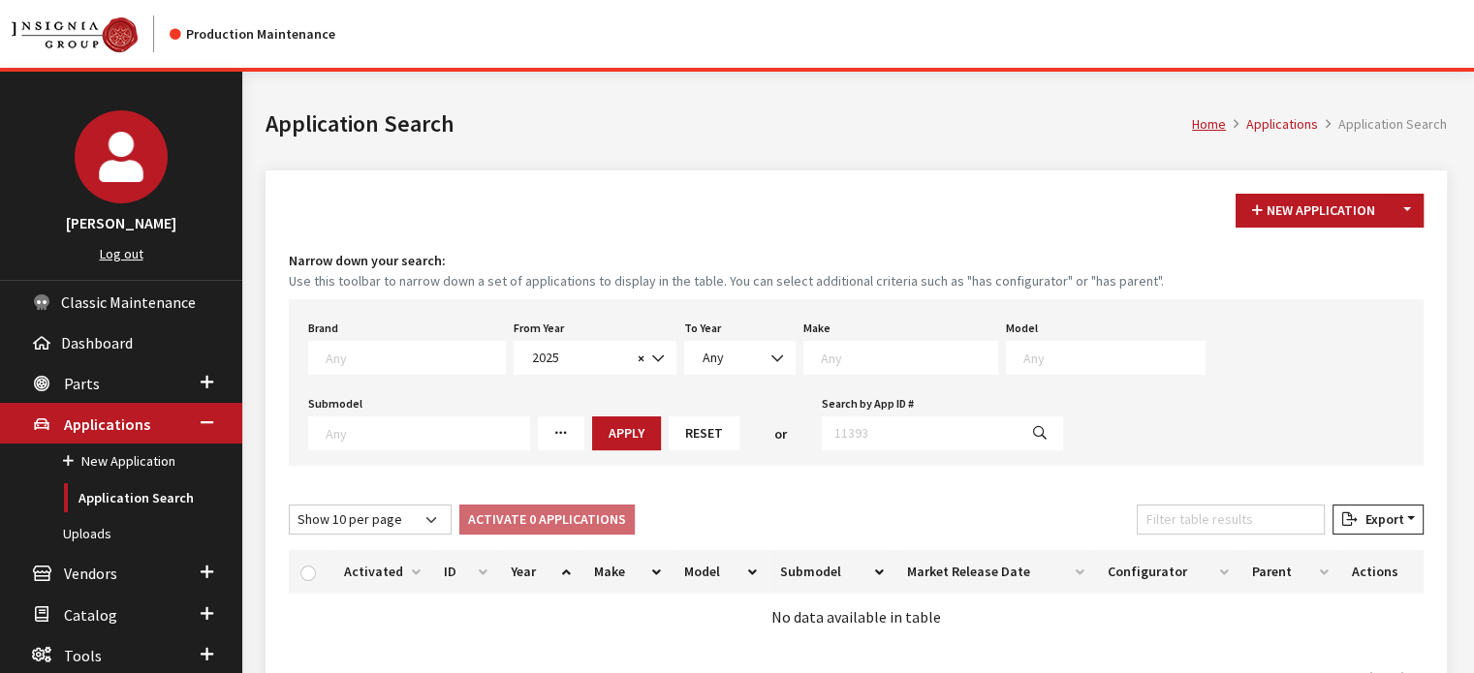
click at [855, 337] on div "Make Any Acura Alfa Romeo ATV Audi BMW Buick Cadillac Chevrolet Chrysler DEFEND…" at bounding box center [900, 345] width 202 height 60
click at [856, 372] on span at bounding box center [900, 358] width 195 height 34
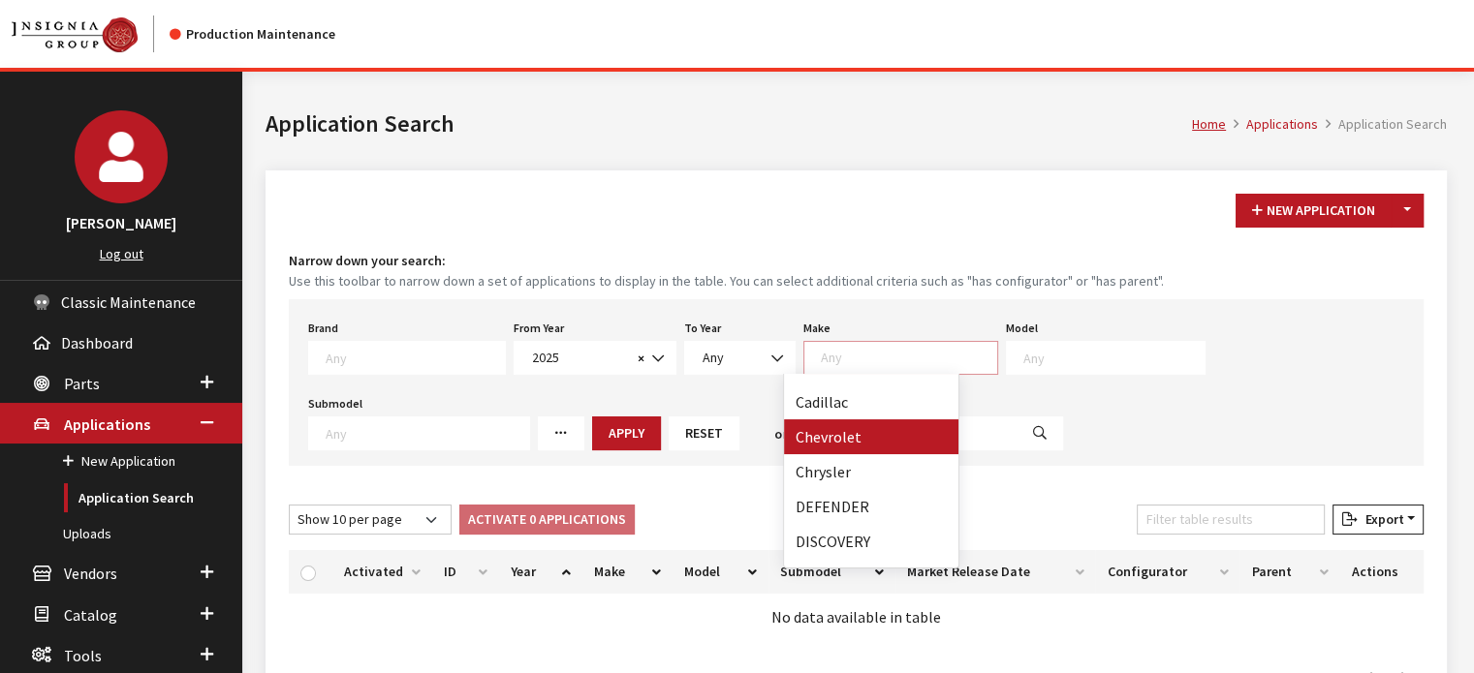
scroll to position [97, 0]
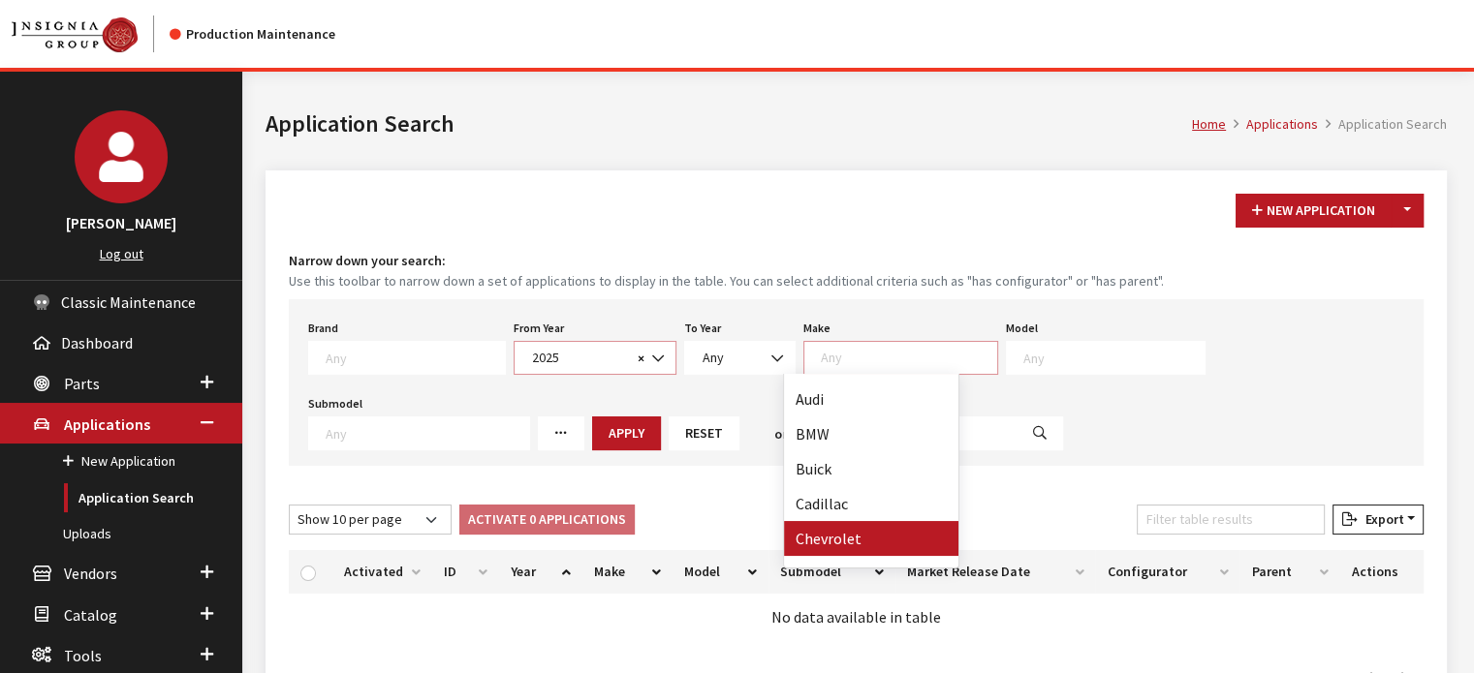
click at [642, 356] on span at bounding box center [658, 358] width 33 height 33
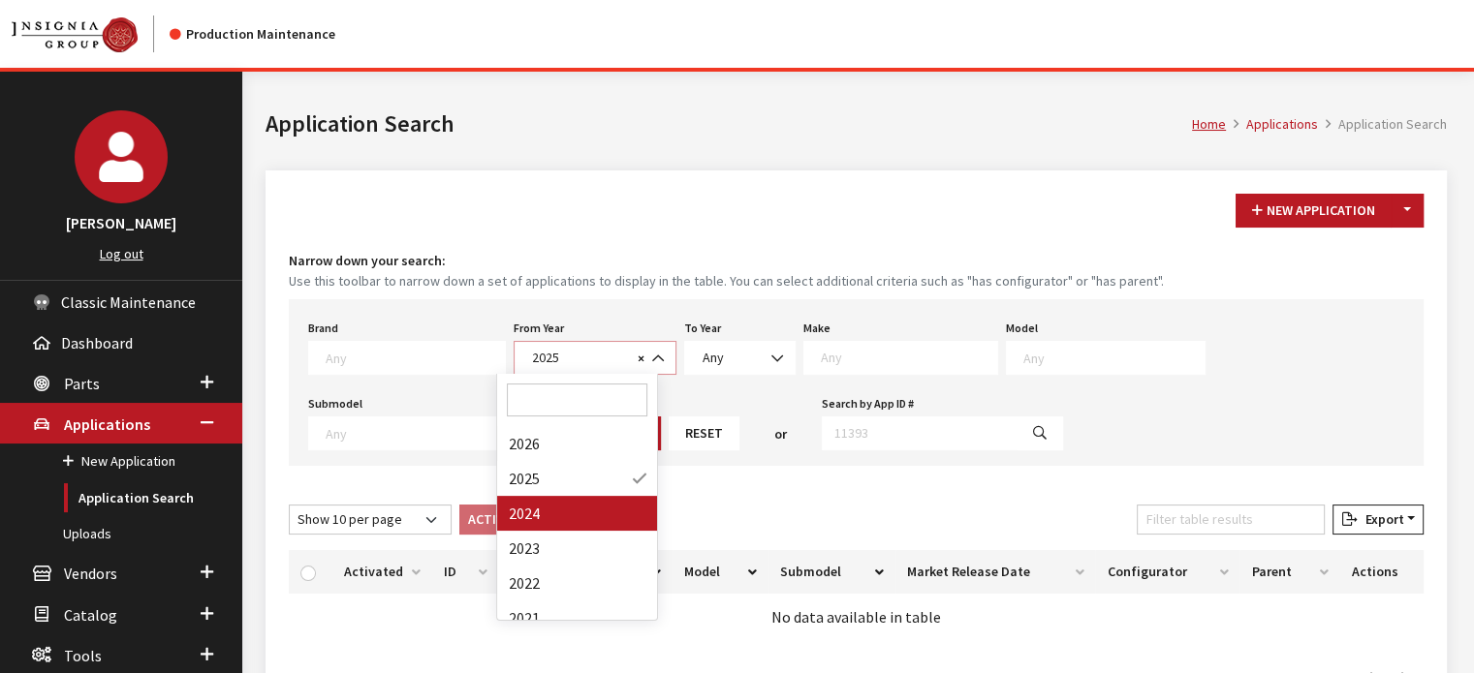
select select "2024"
select select
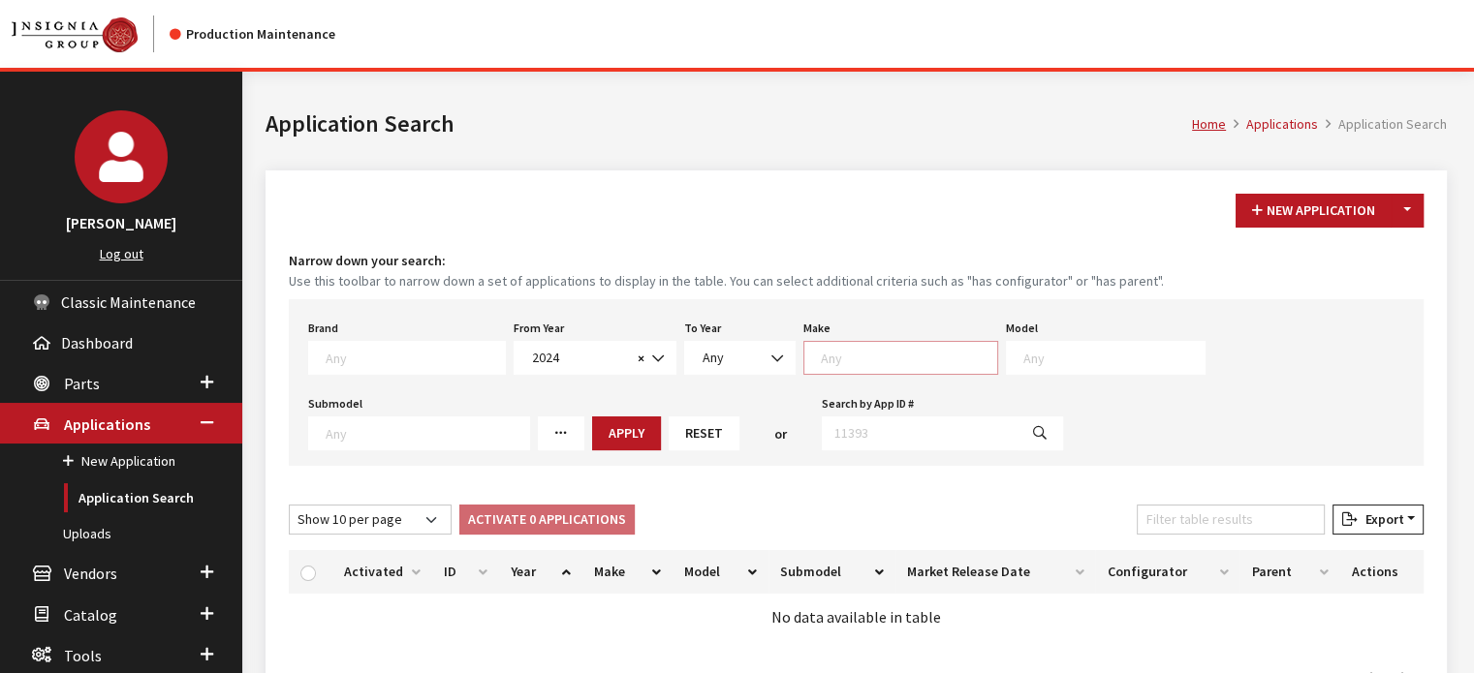
click at [854, 364] on textarea "Search" at bounding box center [909, 357] width 176 height 17
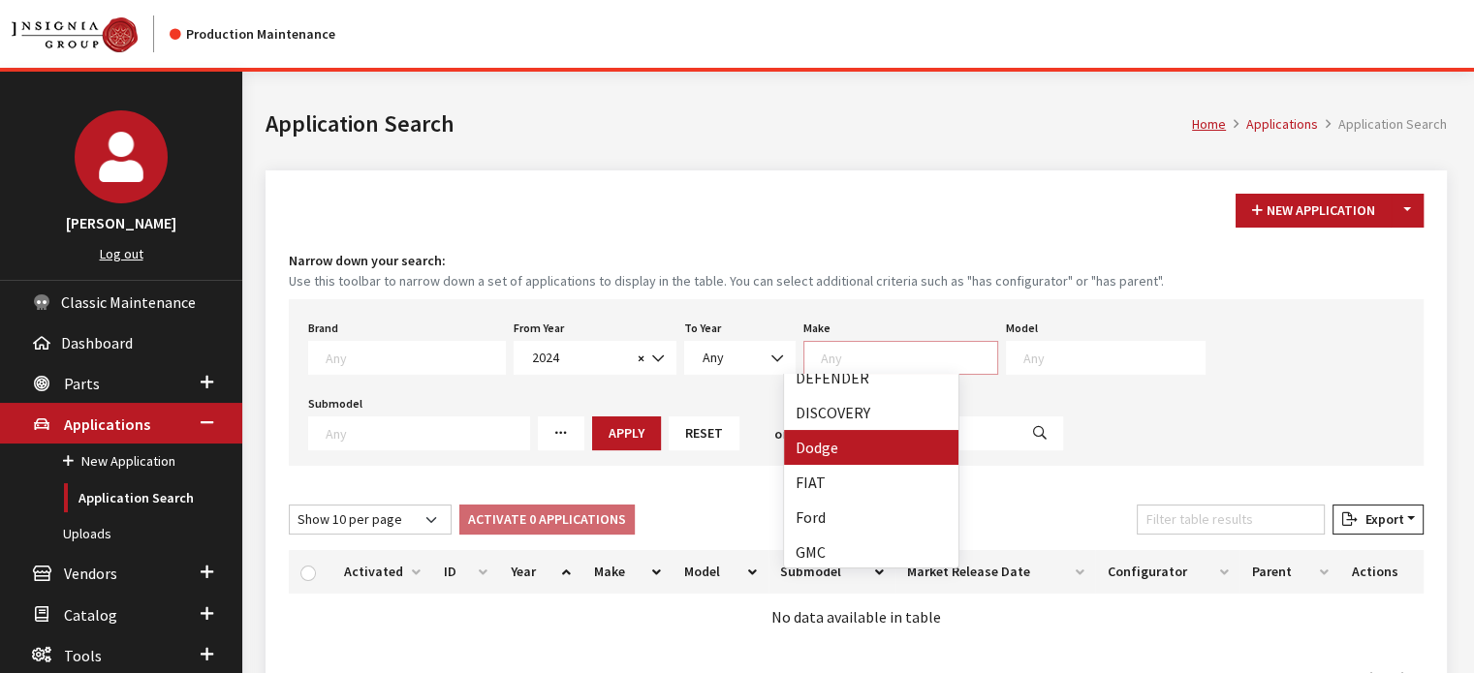
scroll to position [388, 0]
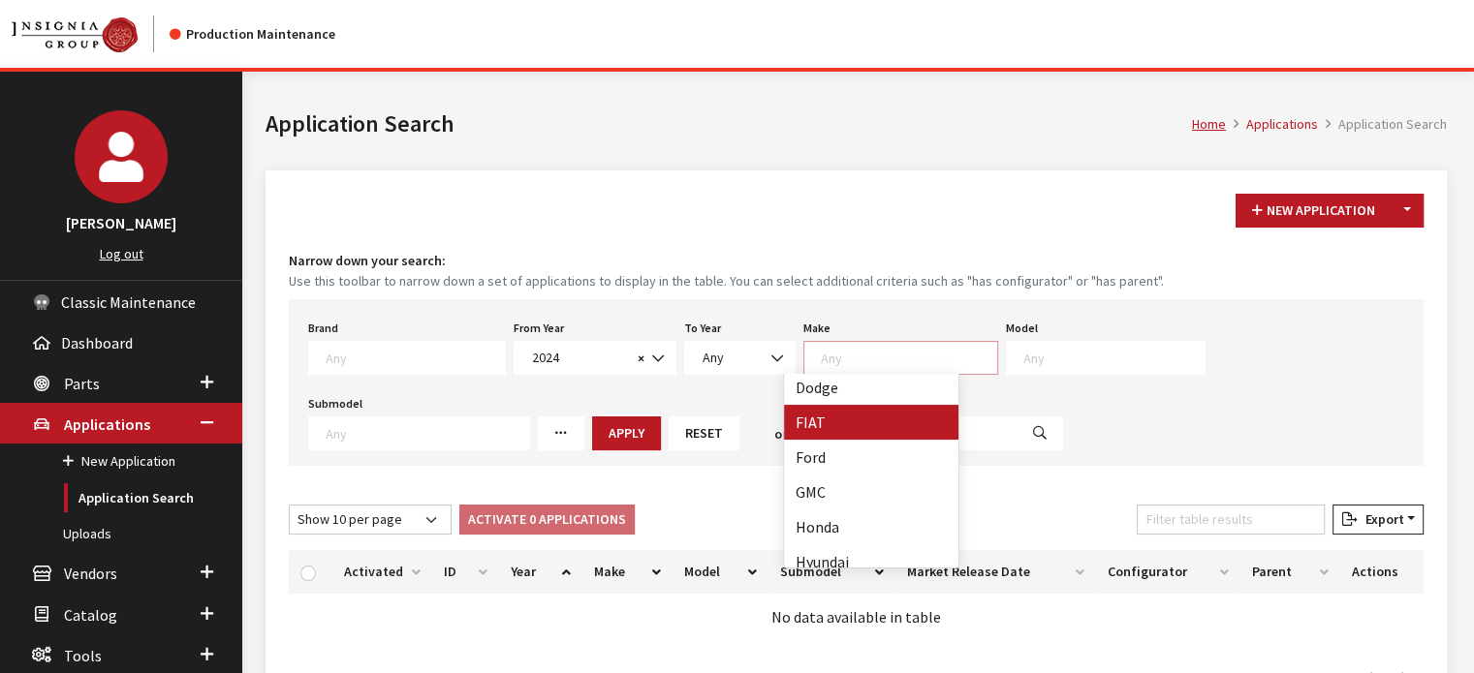
select select "33"
select select
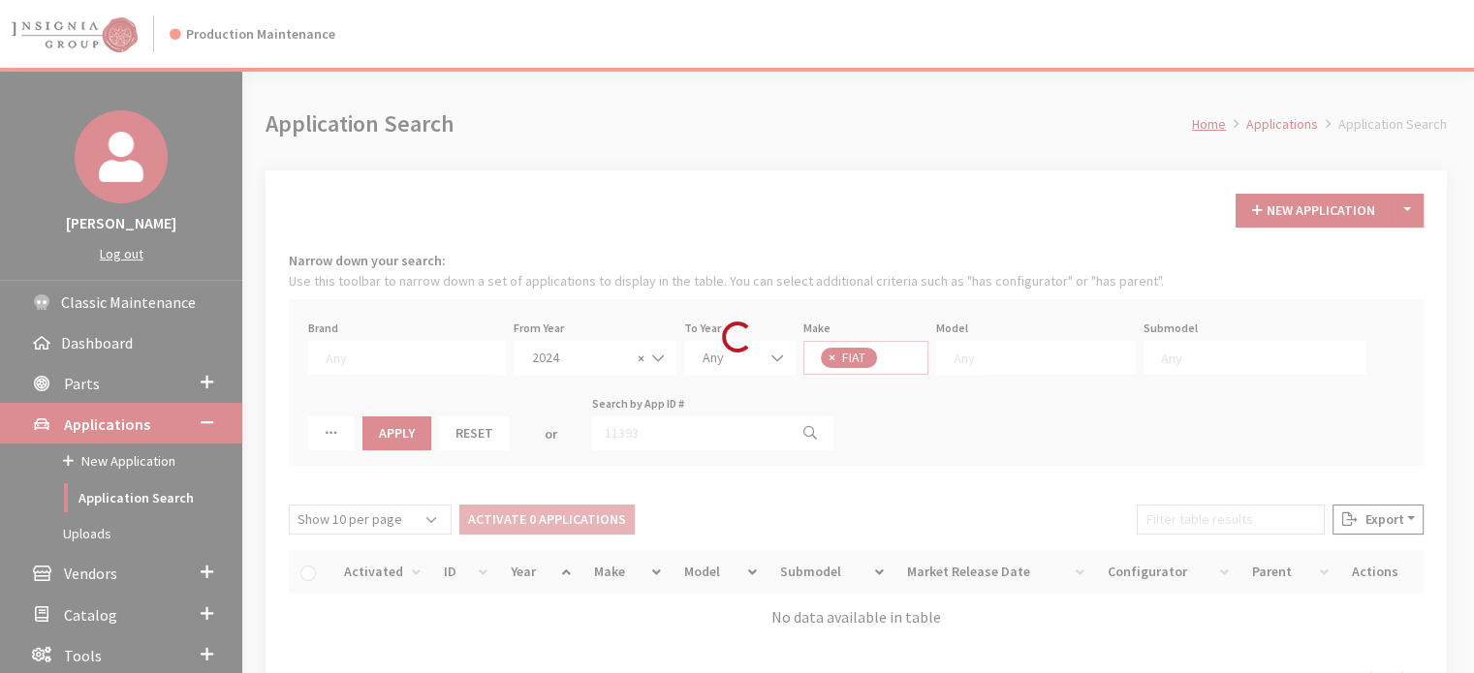
scroll to position [233, 0]
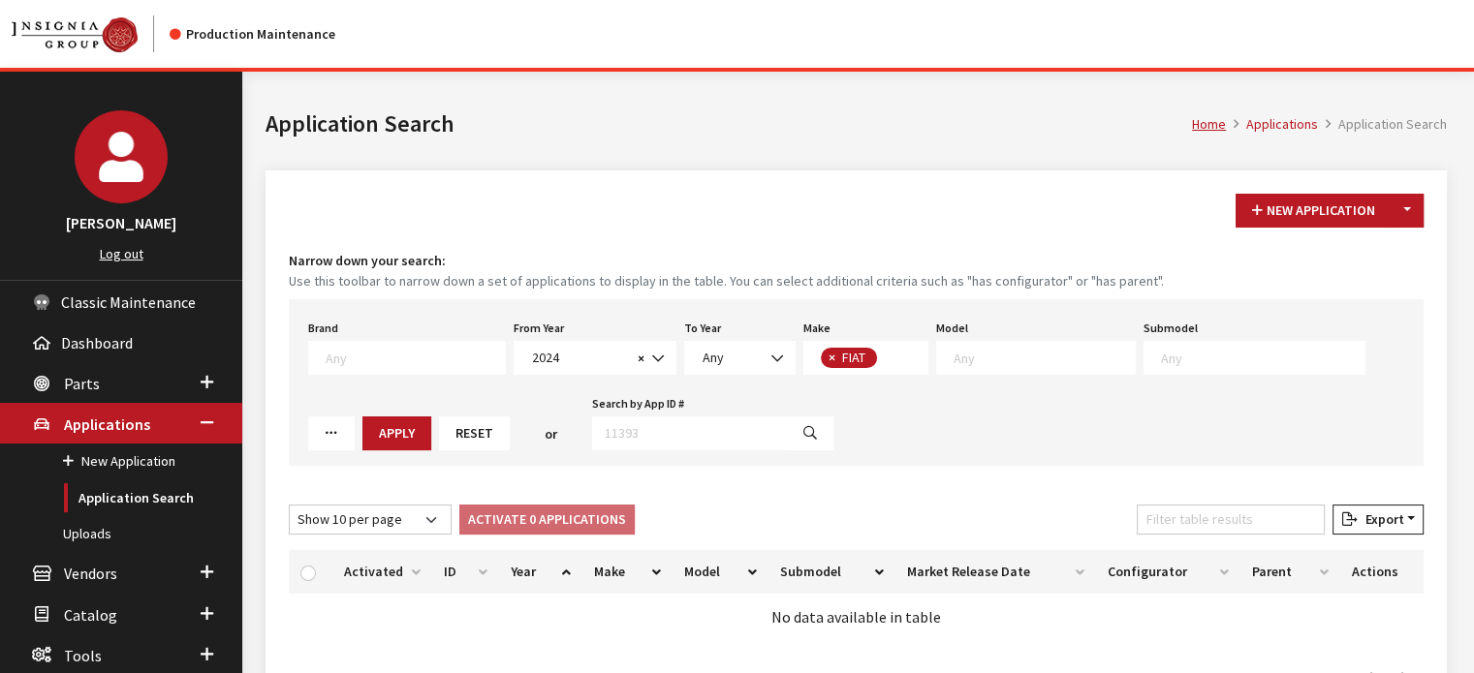
click at [354, 414] on div "Brand Any Acura Alfa Romeo Audi Bentley BMW DoubleTake [PERSON_NAME] Honda Hyun…" at bounding box center [856, 382] width 1135 height 167
click at [362, 429] on button "Apply" at bounding box center [396, 434] width 69 height 34
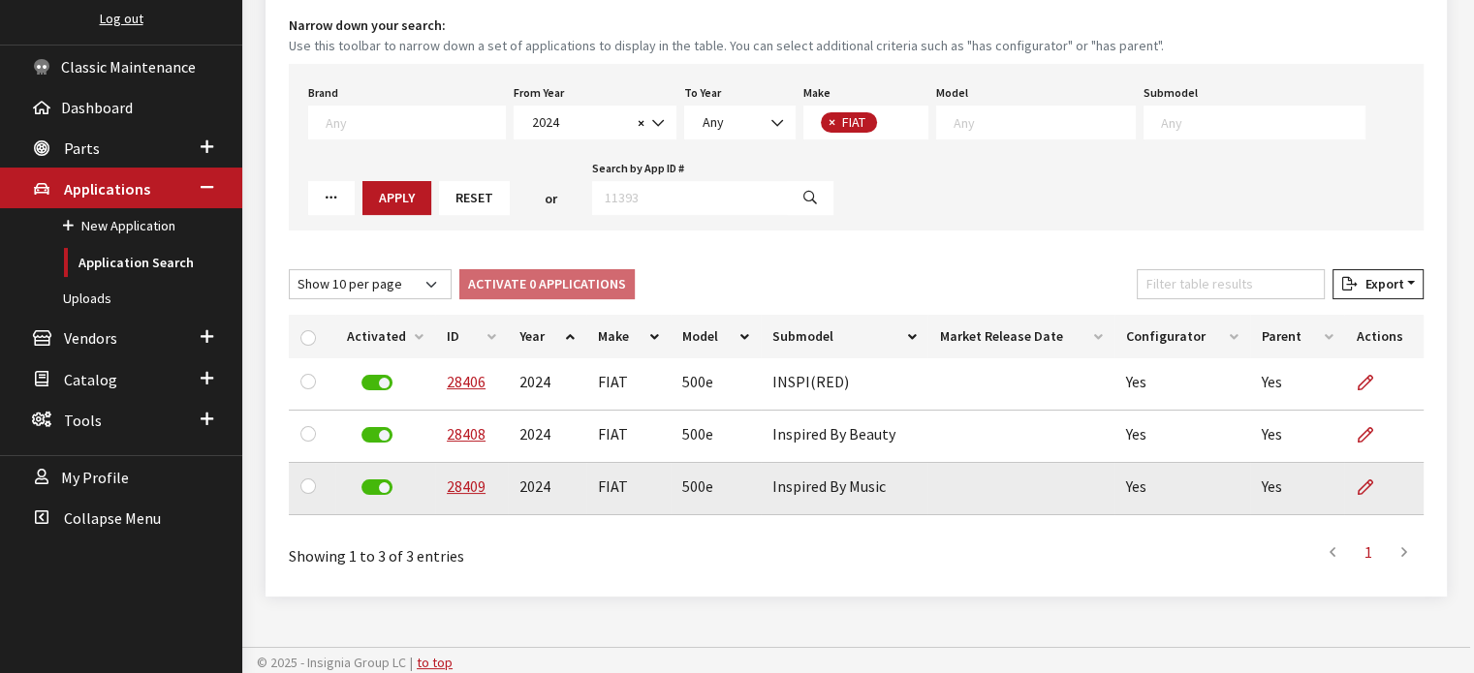
scroll to position [239, 0]
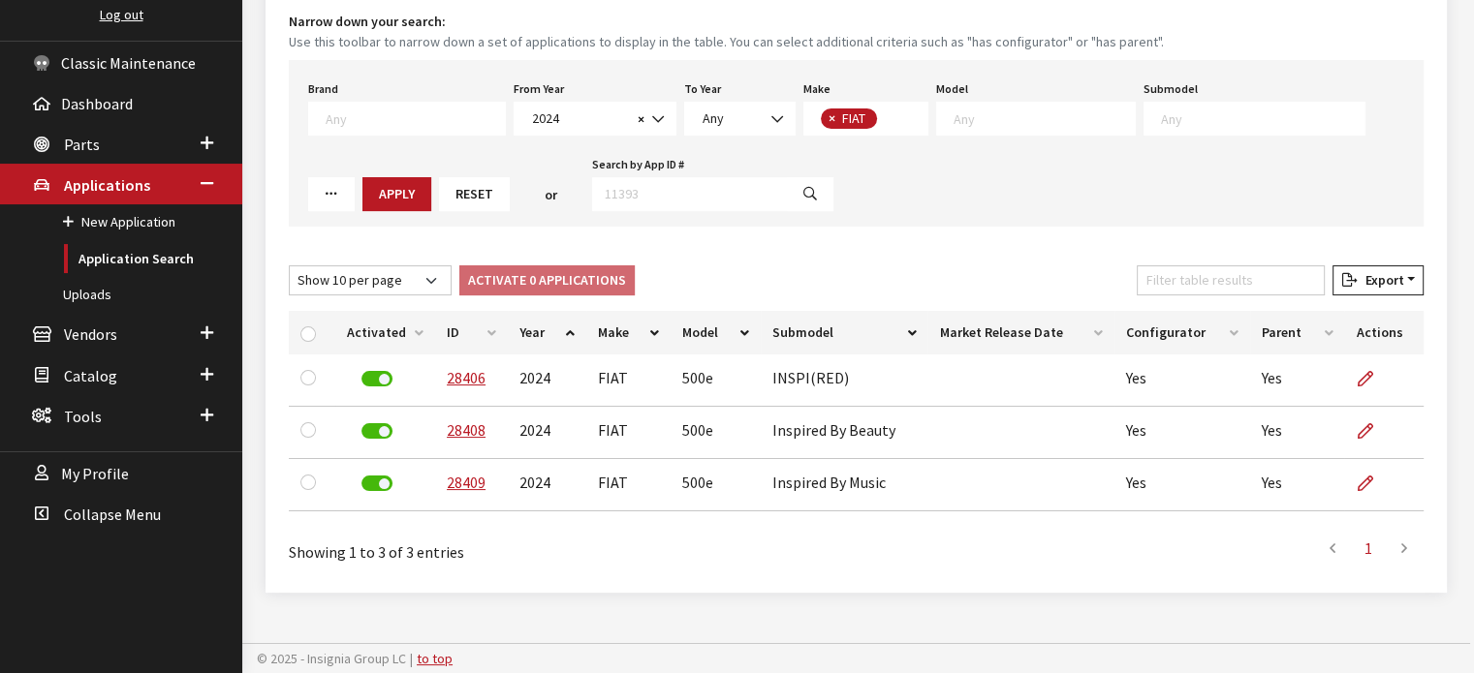
click at [597, 99] on div "From Year Any 2026 2025 2024 2023 2022 2021 2020 2019 2018 2017 2016 2015 2014 …" at bounding box center [595, 106] width 171 height 60
click at [589, 109] on span "2024" at bounding box center [579, 119] width 106 height 20
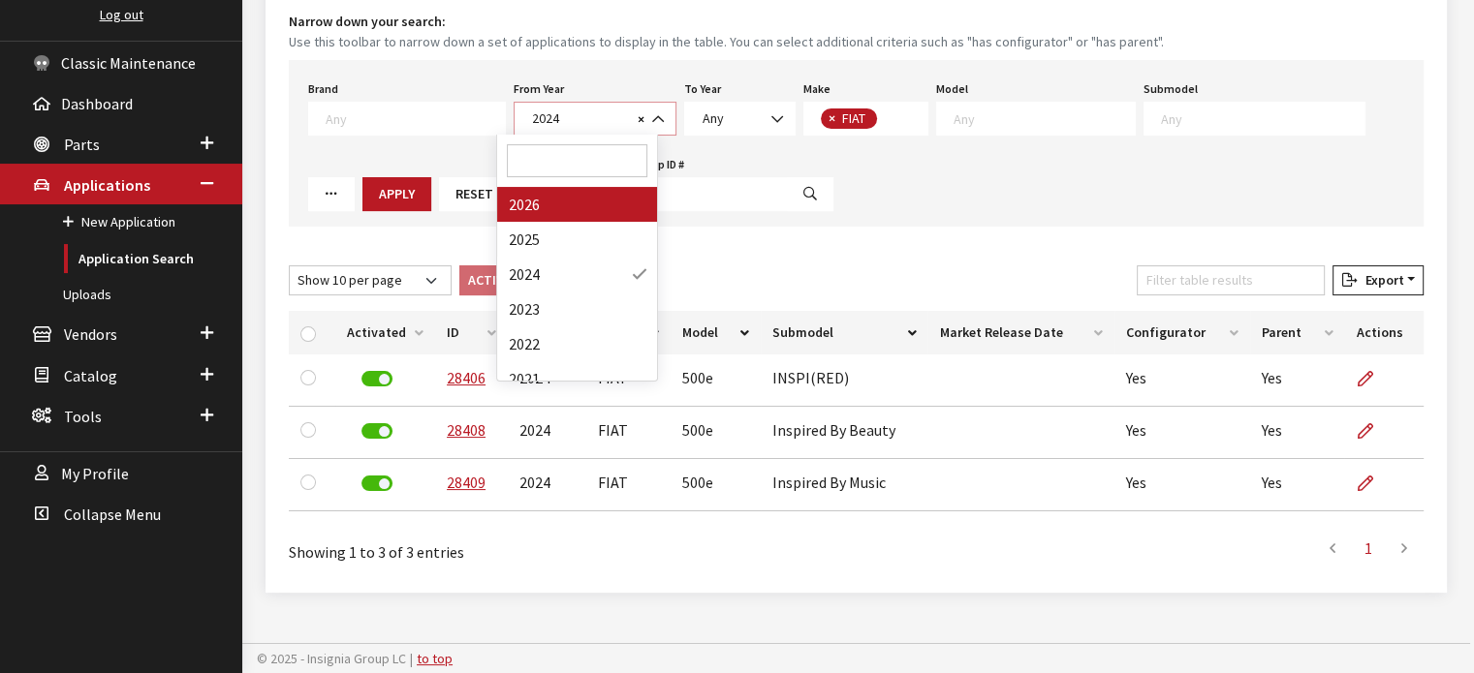
select select "2026"
select select
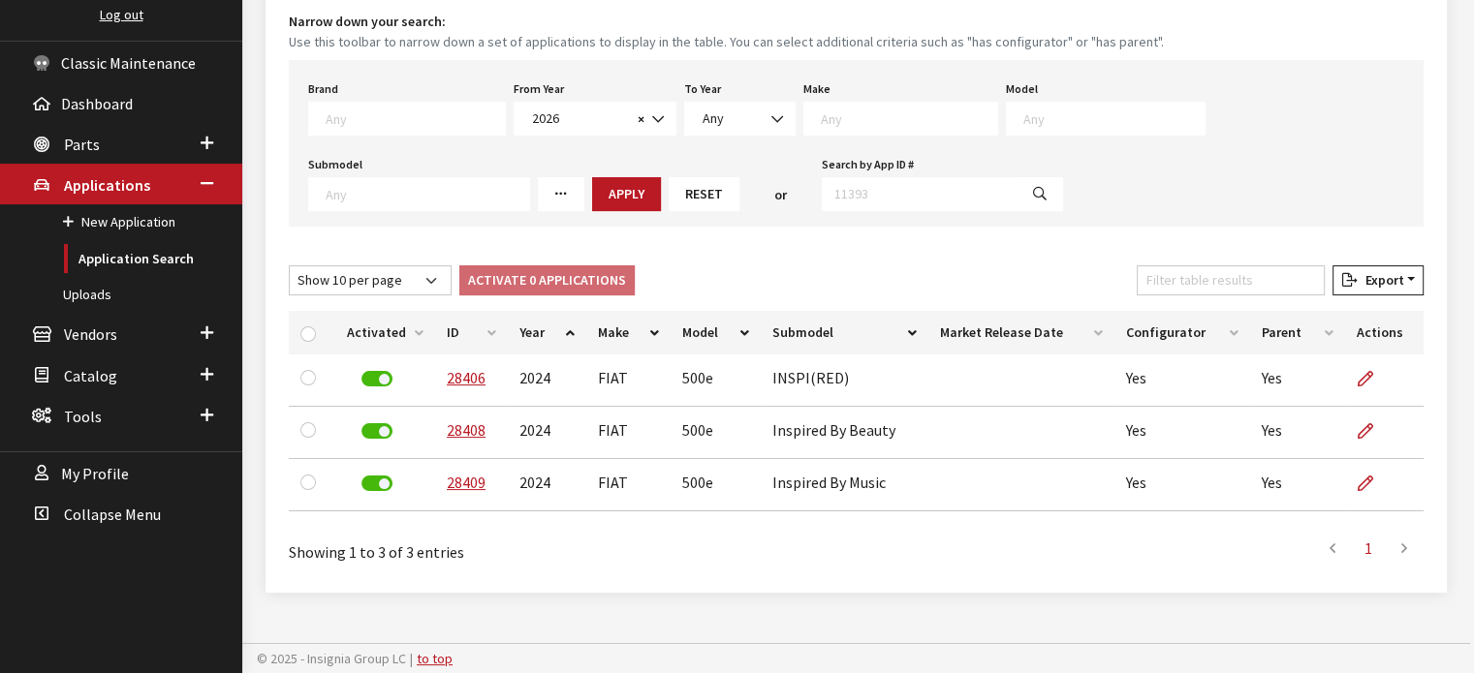
click at [860, 115] on textarea "Search" at bounding box center [909, 117] width 176 height 17
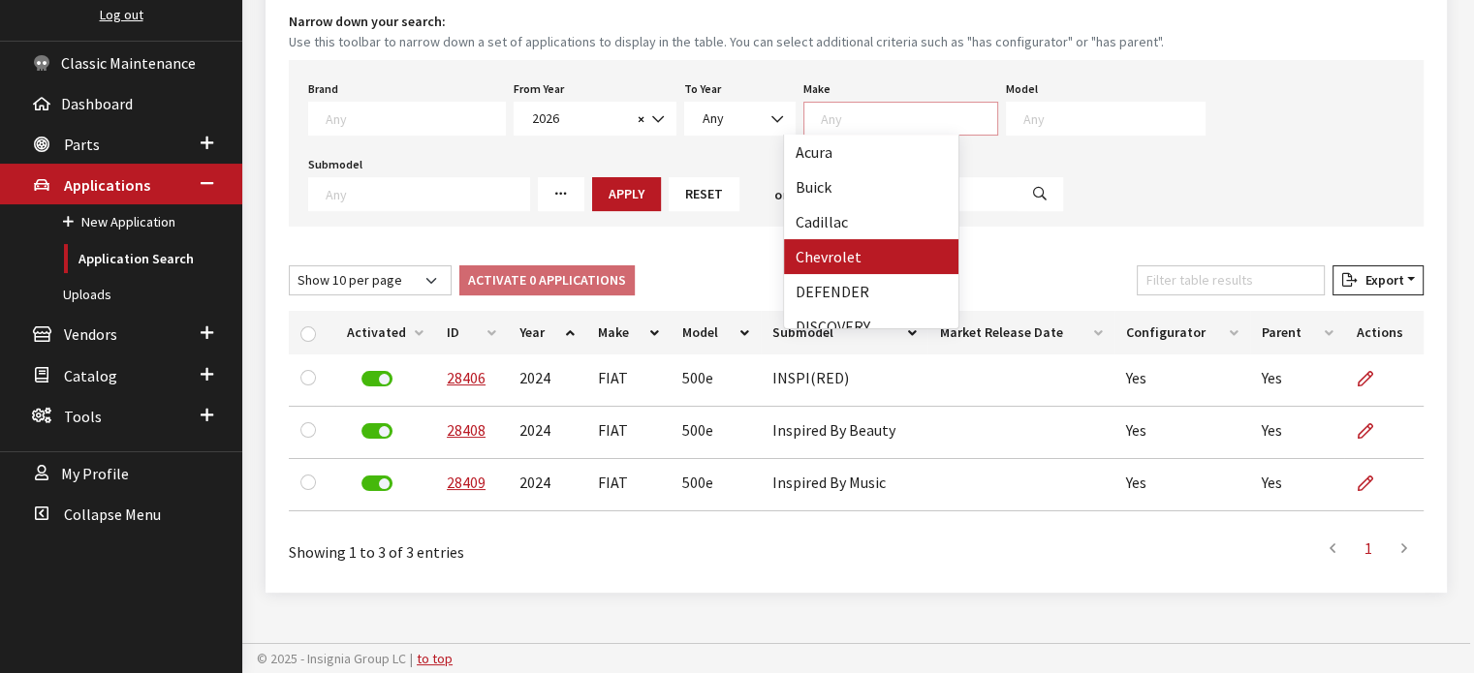
scroll to position [194, 0]
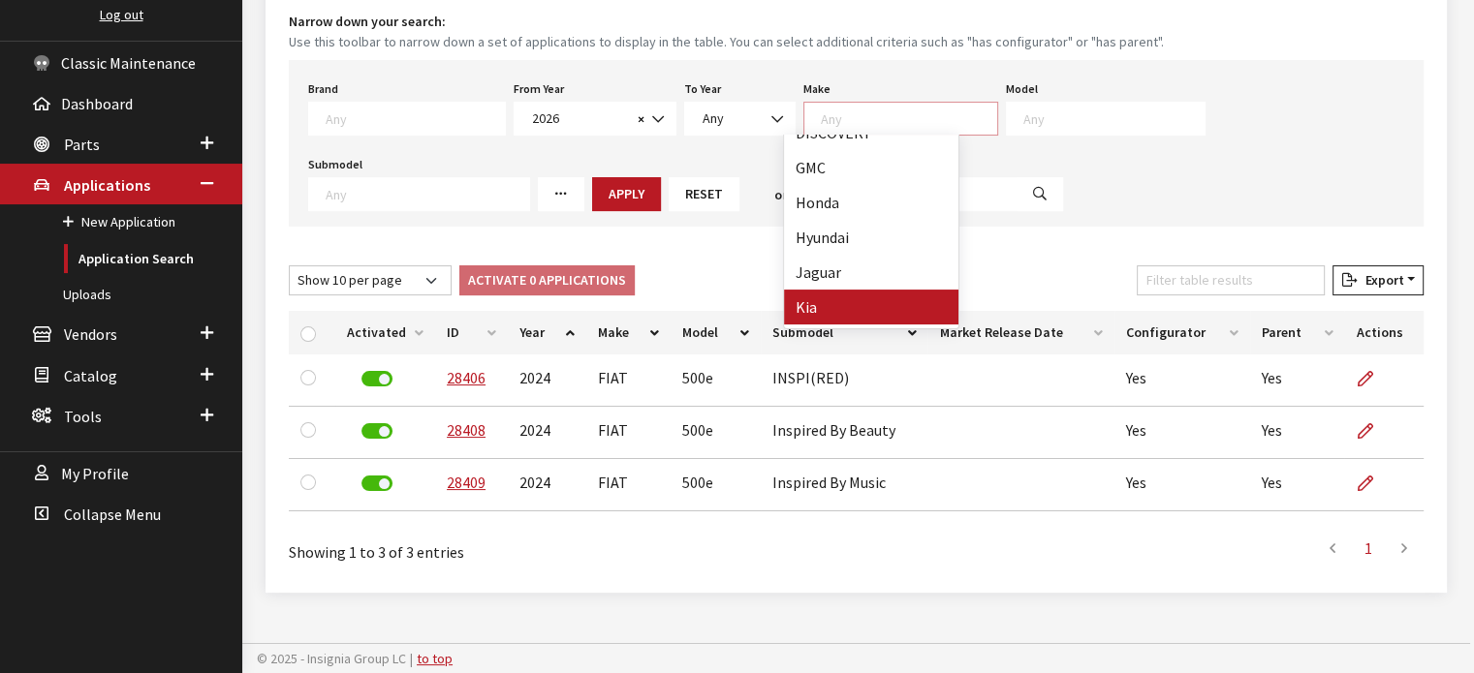
drag, startPoint x: 858, startPoint y: 295, endPoint x: 577, endPoint y: 268, distance: 282.3
select select "31"
select select
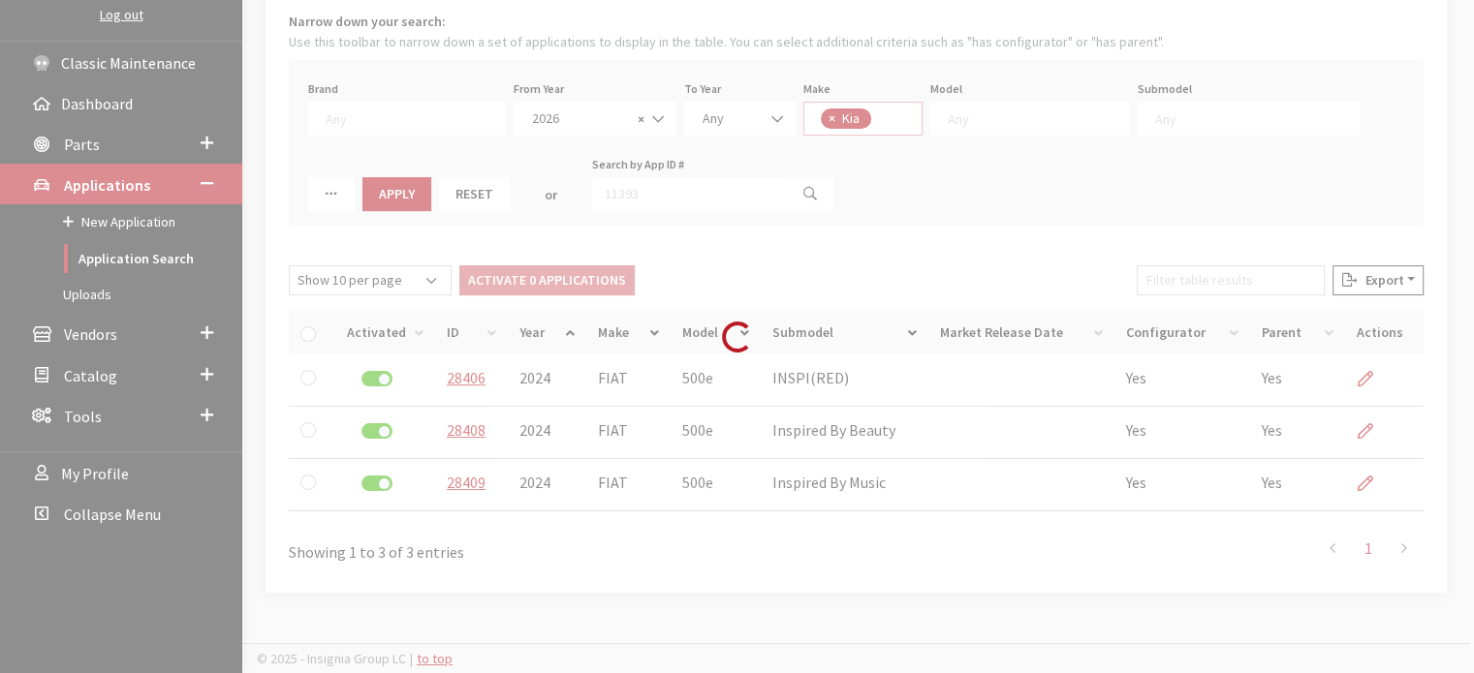
scroll to position [215, 0]
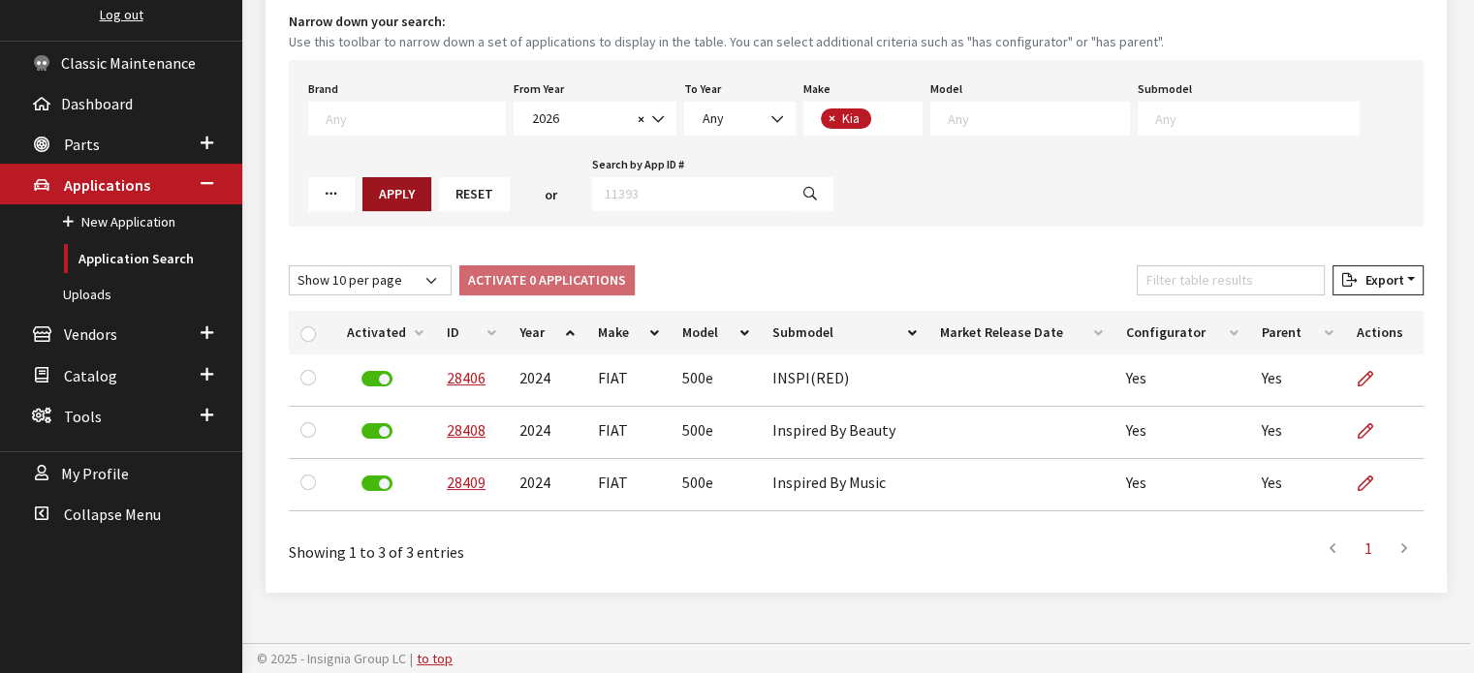
click at [362, 178] on button "Apply" at bounding box center [396, 194] width 69 height 34
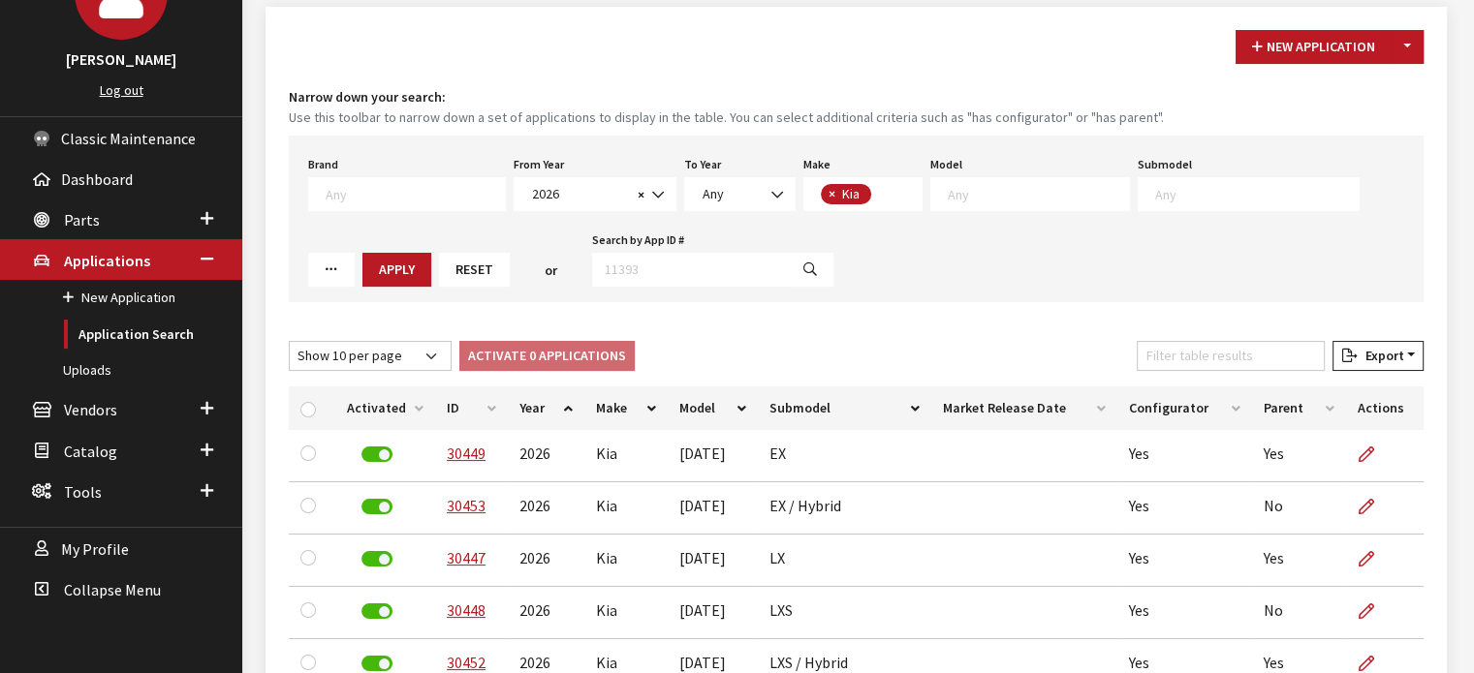
scroll to position [142, 0]
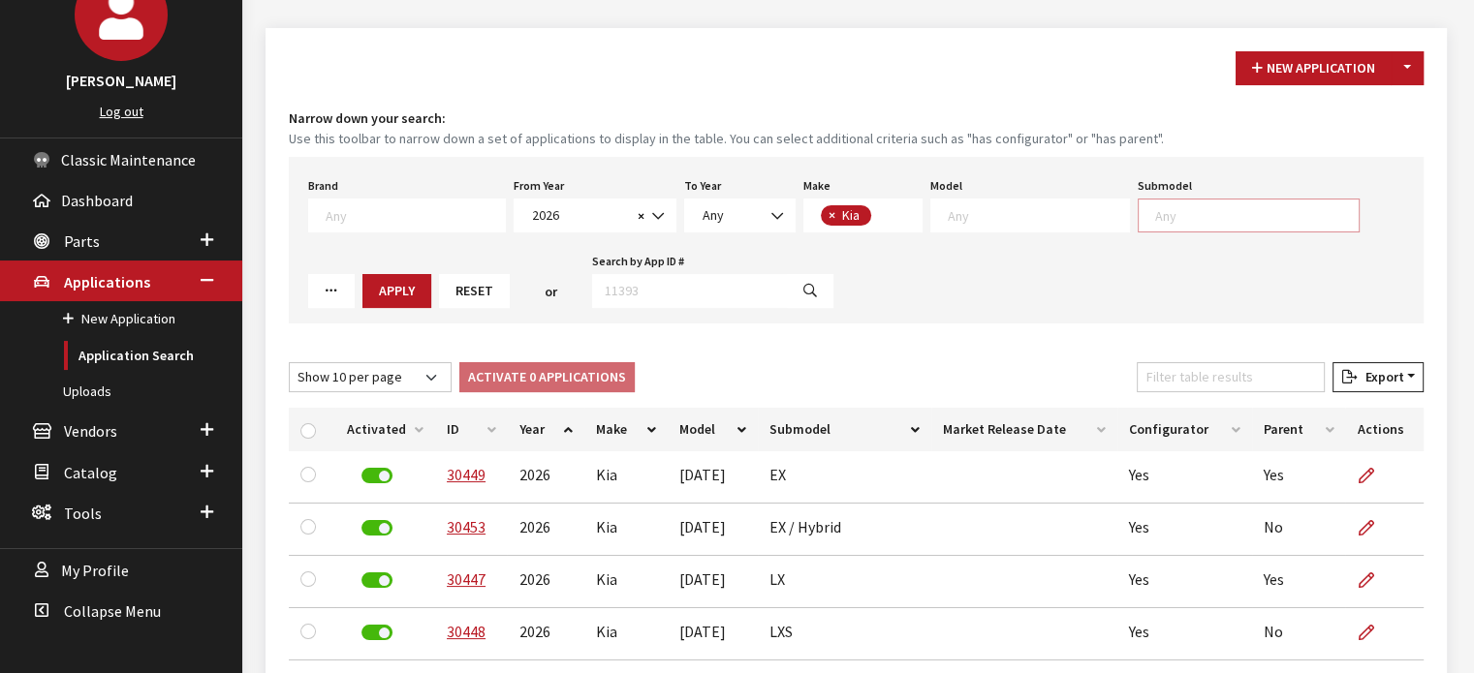
click at [1197, 212] on textarea "Search" at bounding box center [1256, 214] width 203 height 17
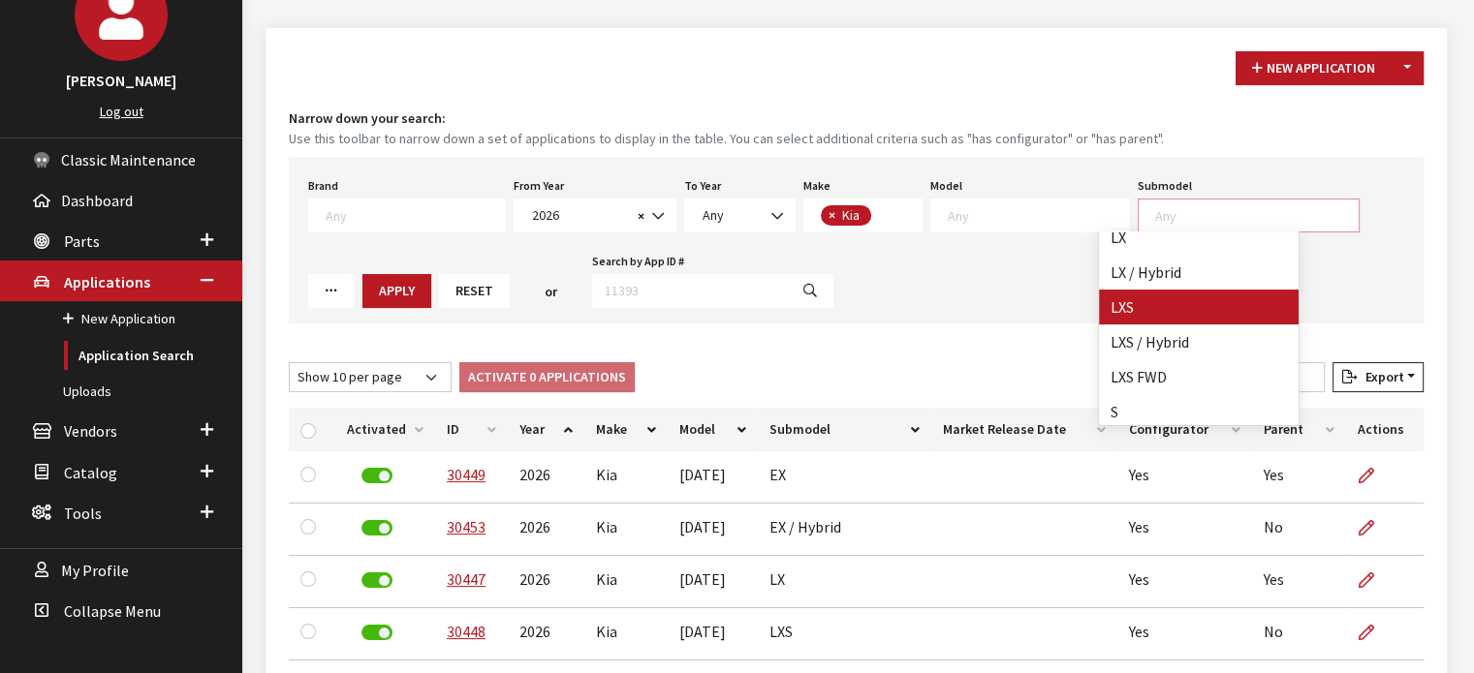
scroll to position [1, 0]
click at [985, 226] on span at bounding box center [1030, 216] width 200 height 34
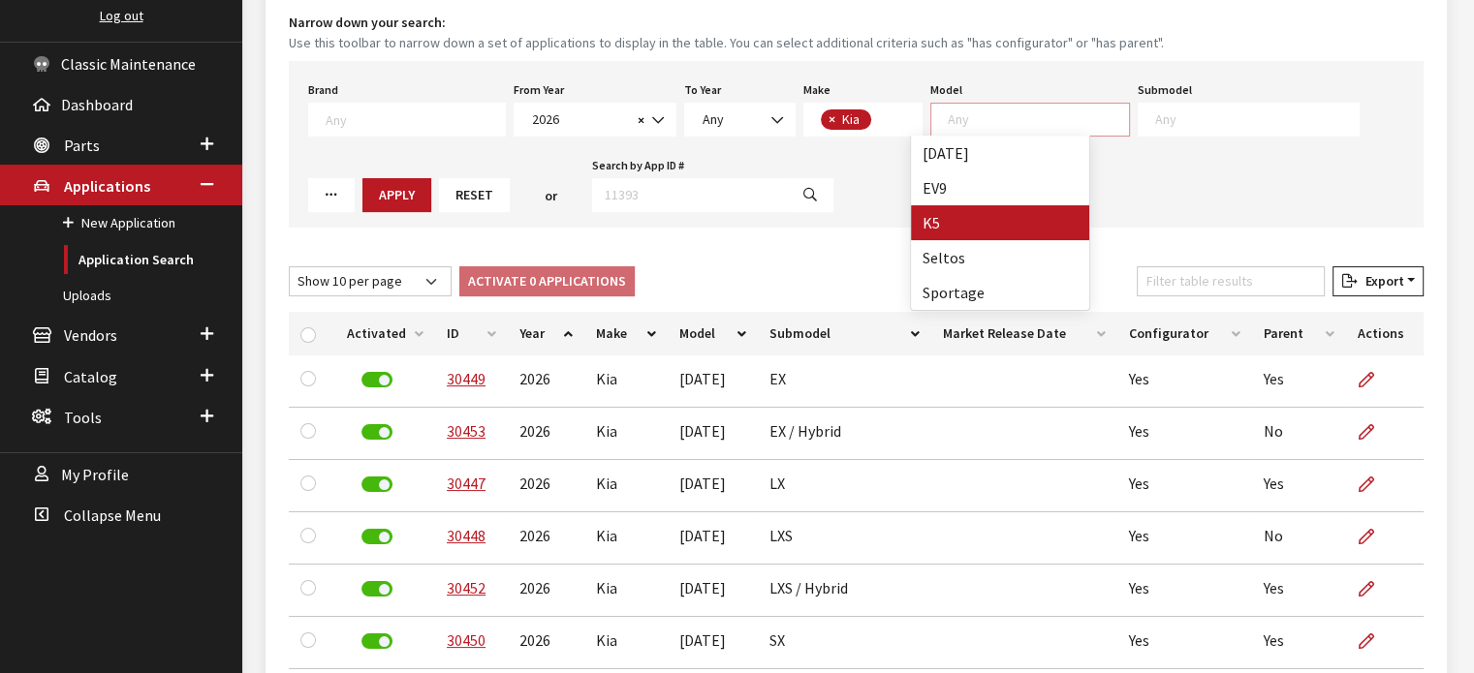
scroll to position [239, 0]
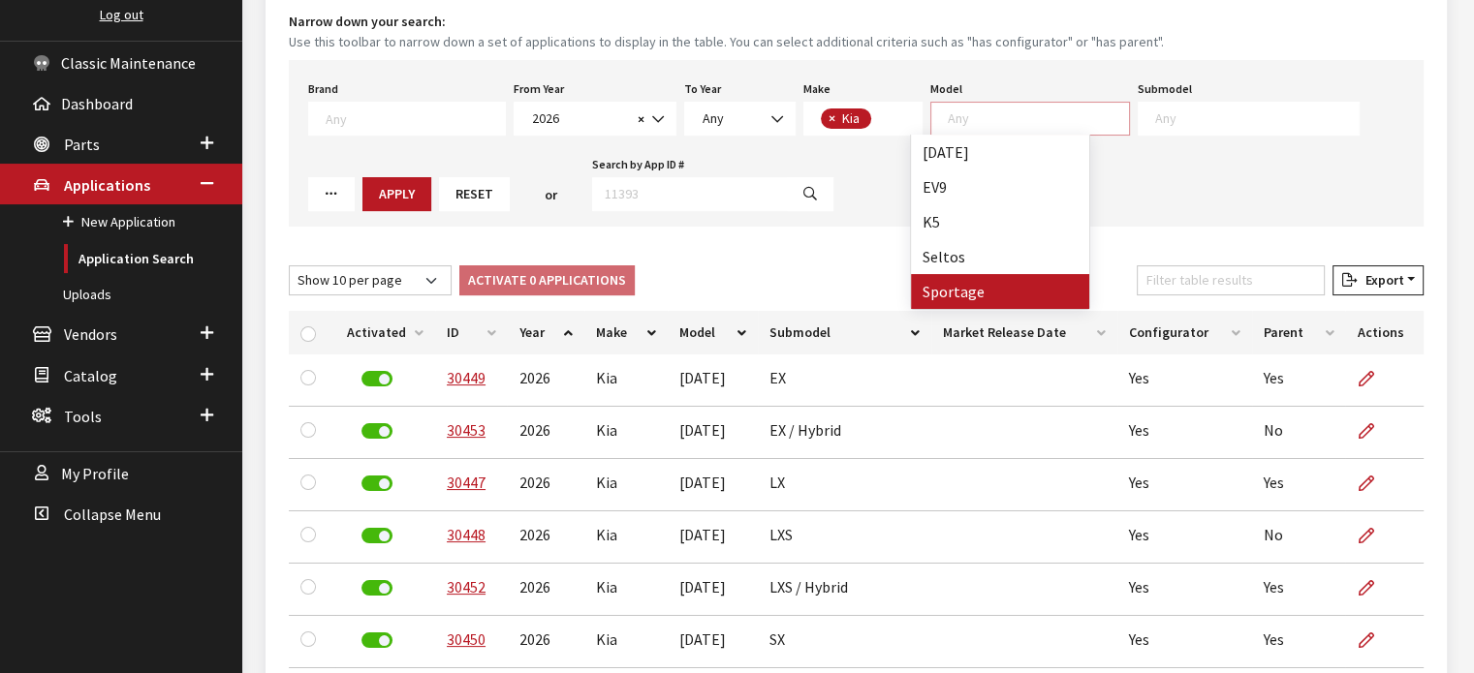
select select "393"
select select
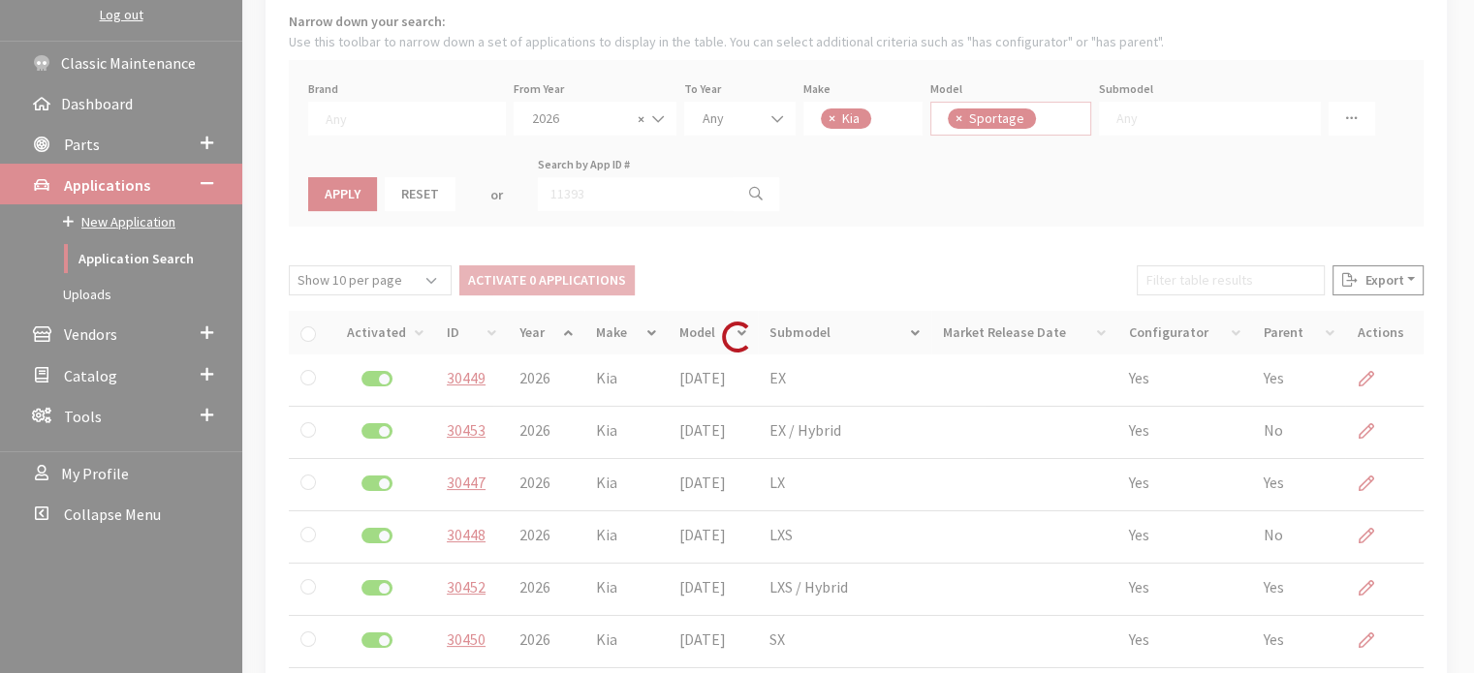
scroll to position [36, 0]
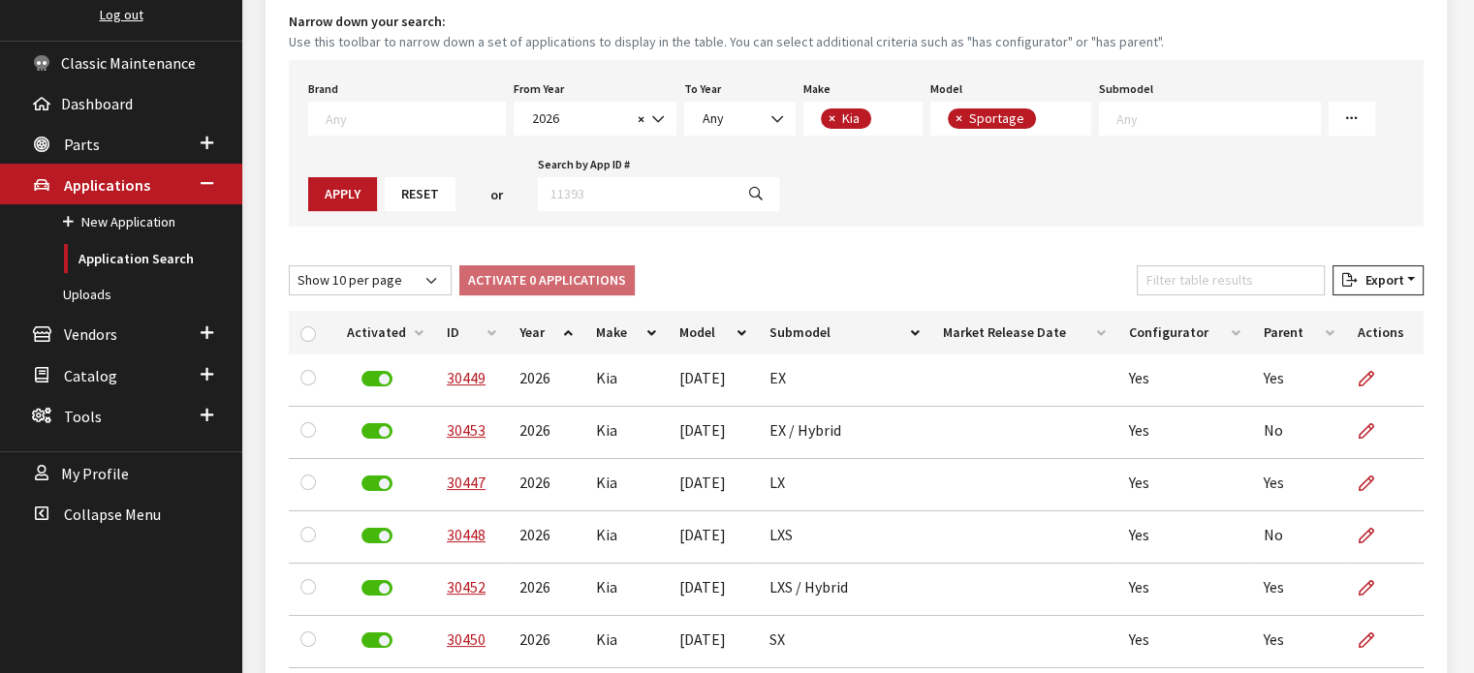
click at [1209, 130] on span at bounding box center [1210, 119] width 222 height 34
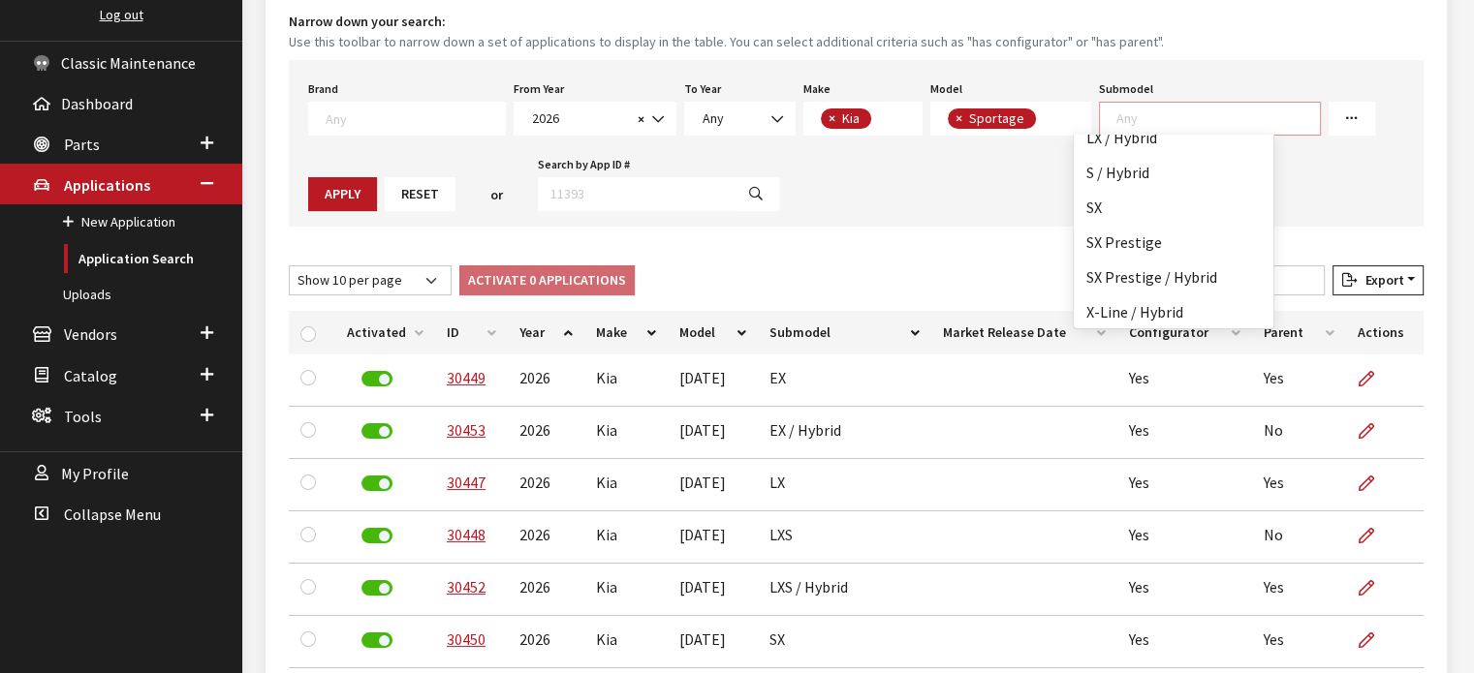
scroll to position [0, 0]
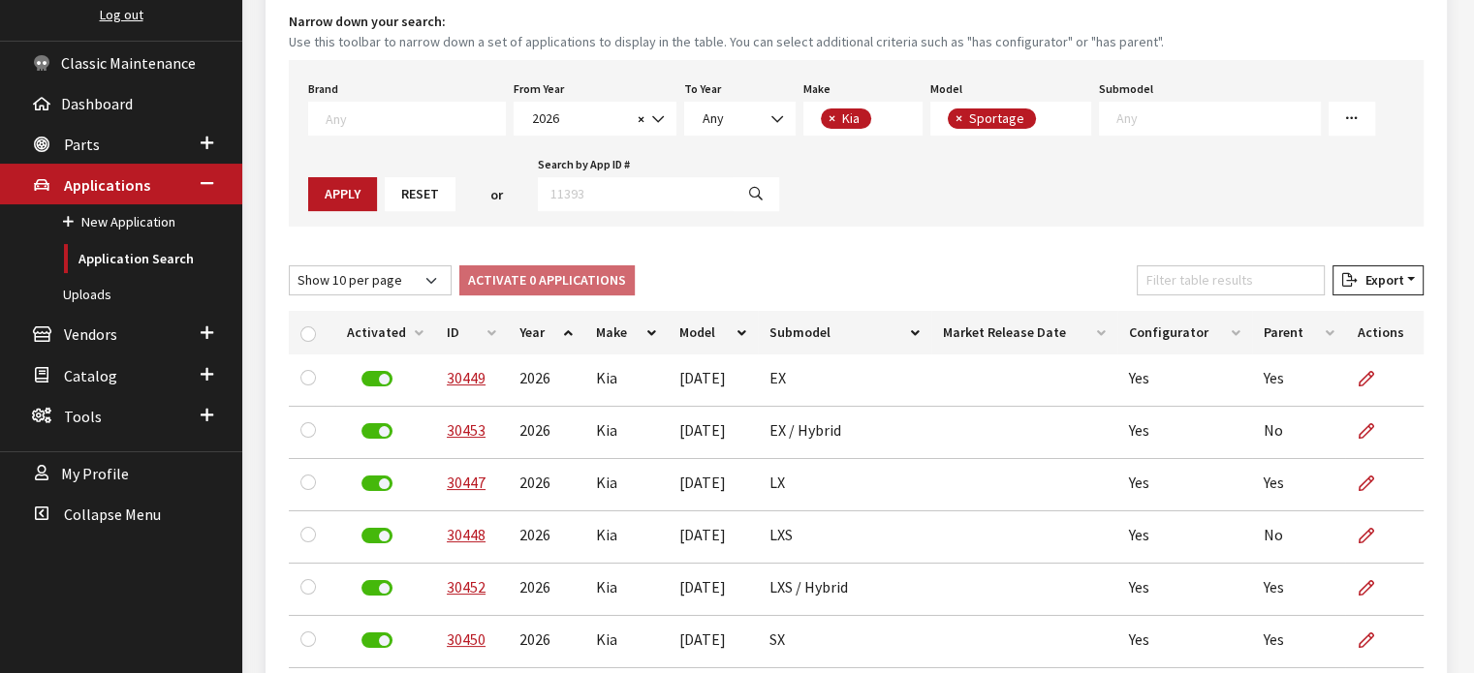
click at [955, 113] on span "×" at bounding box center [958, 117] width 7 height 17
select select
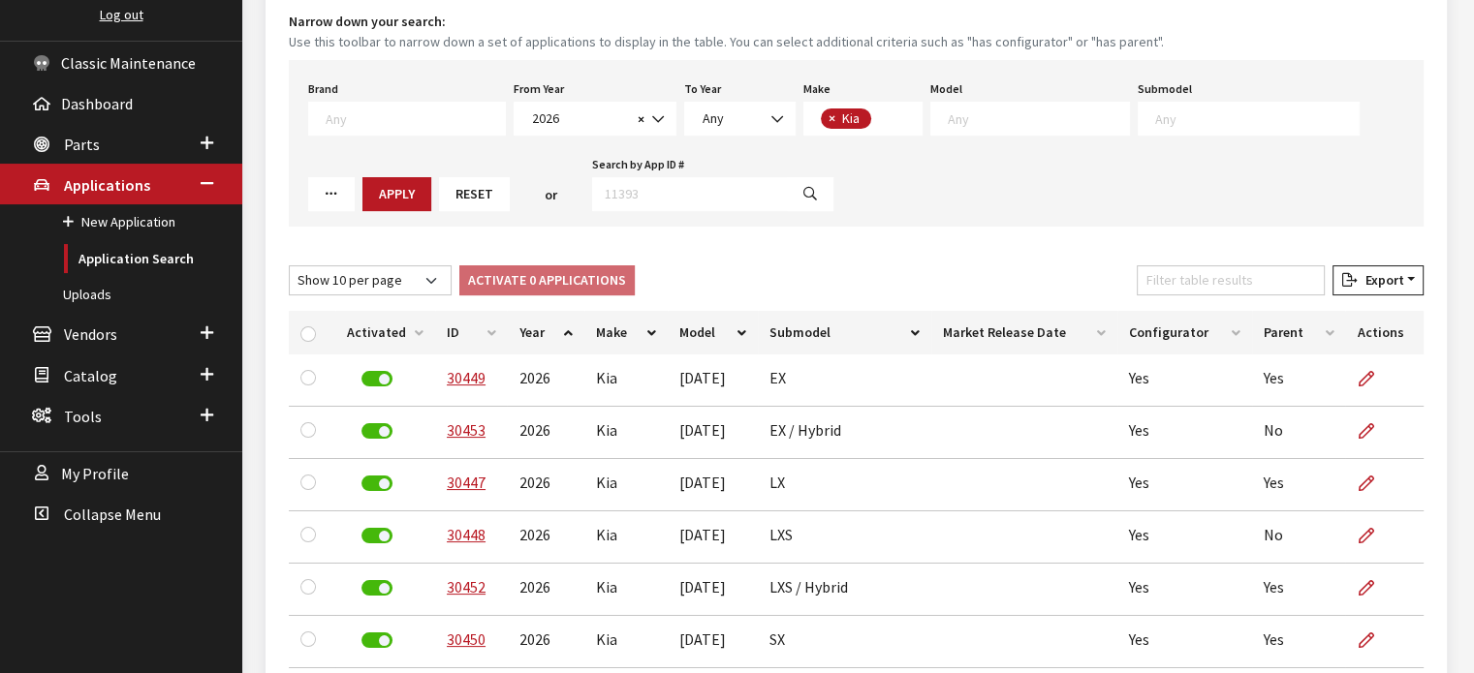
scroll to position [36, 0]
click at [948, 110] on textarea "Search" at bounding box center [1038, 117] width 181 height 17
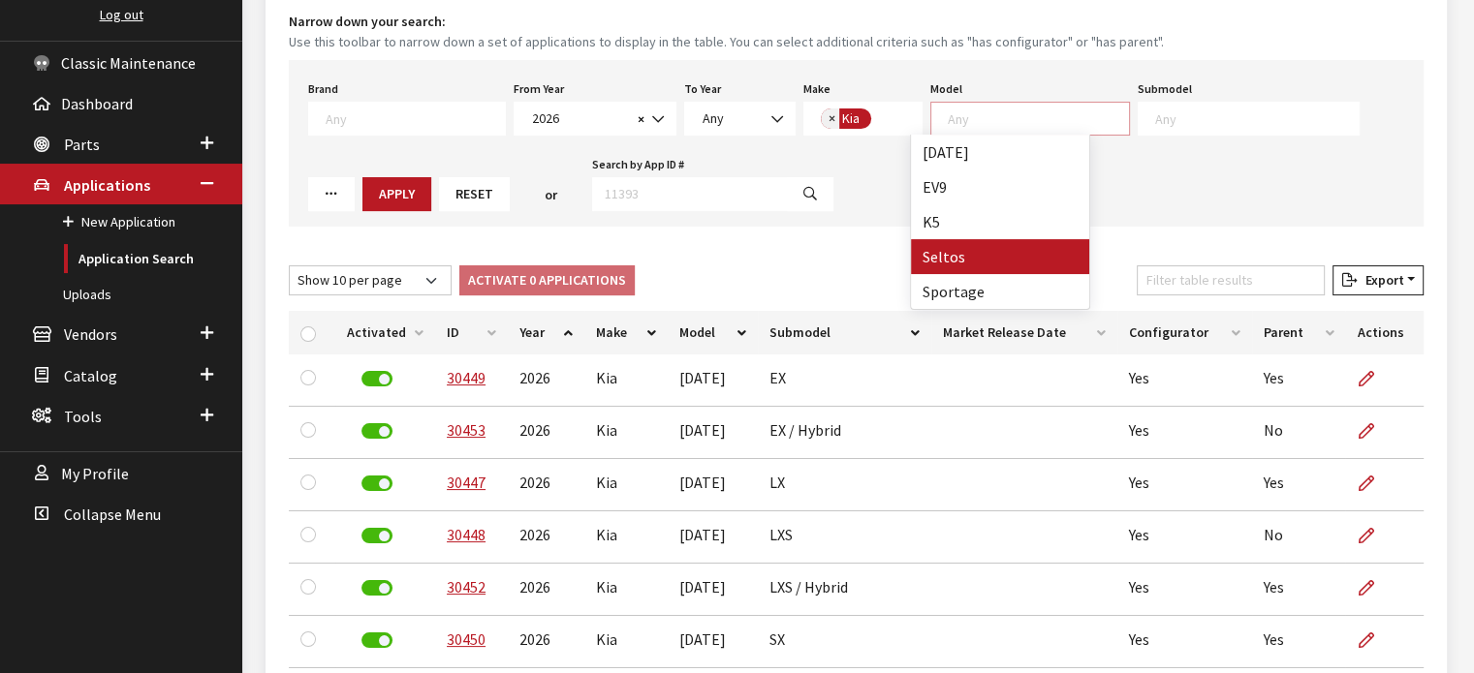
click at [828, 114] on span "×" at bounding box center [831, 117] width 7 height 17
select select
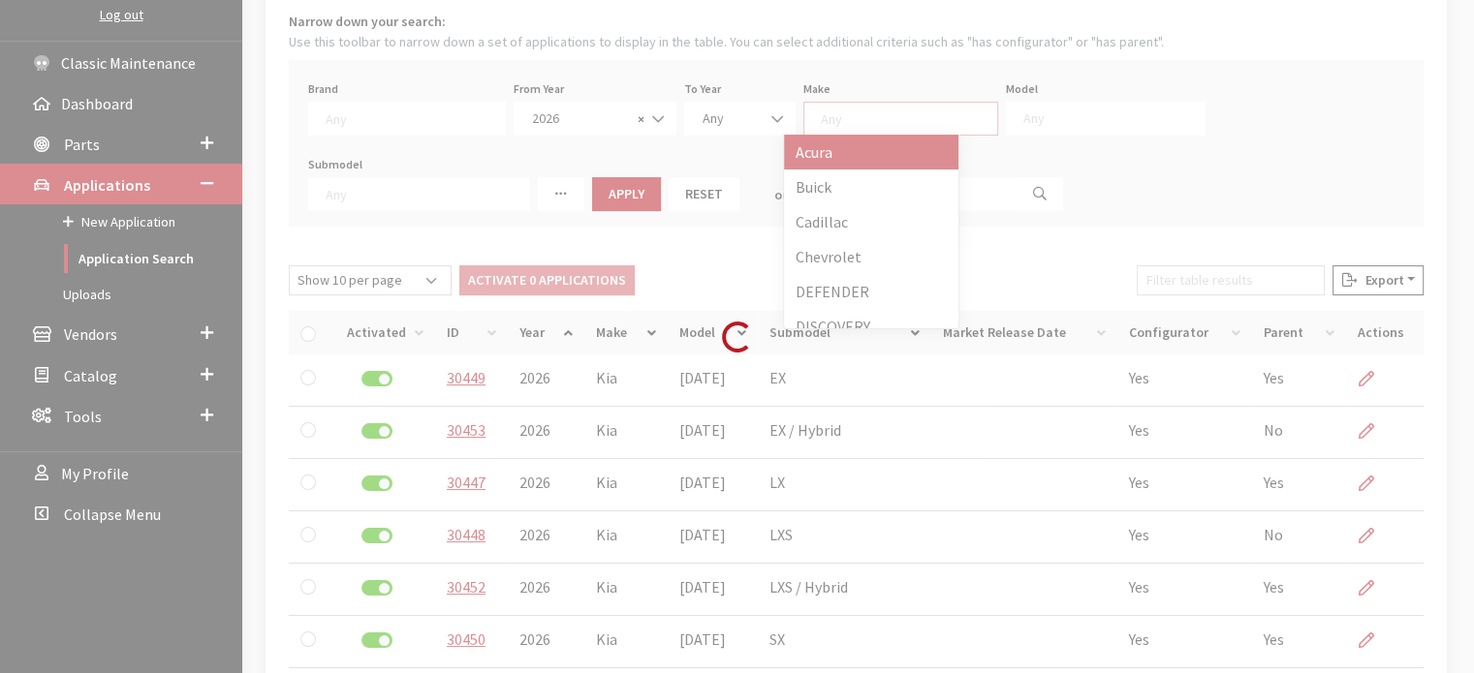
scroll to position [89, 0]
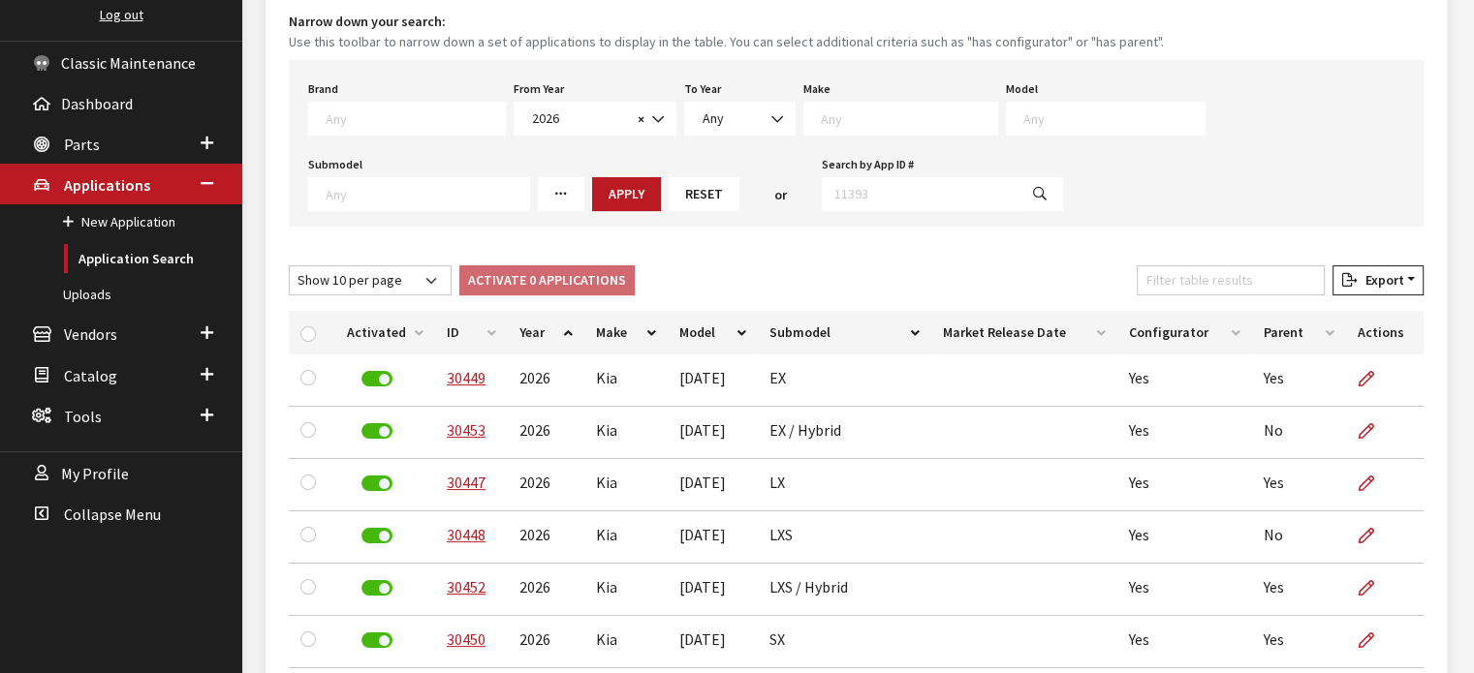
click at [821, 120] on textarea "Search" at bounding box center [909, 117] width 176 height 17
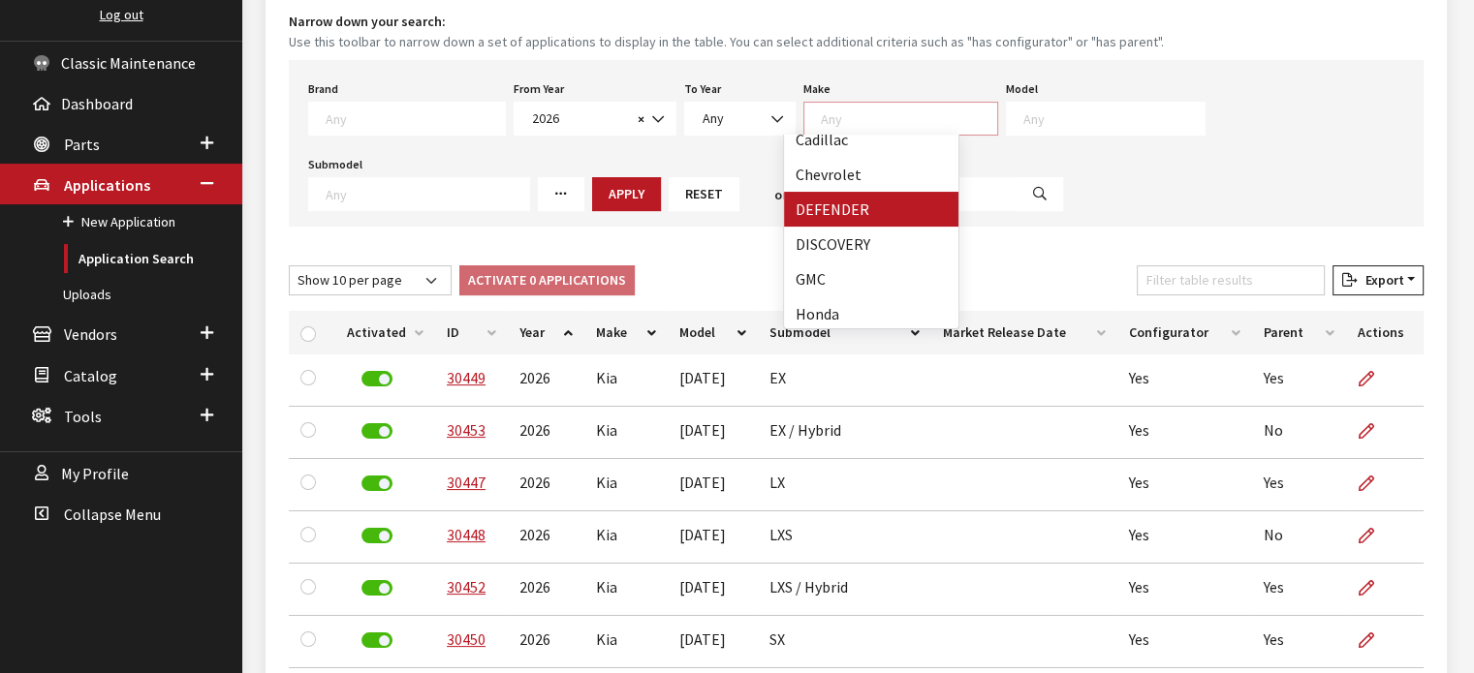
scroll to position [194, 0]
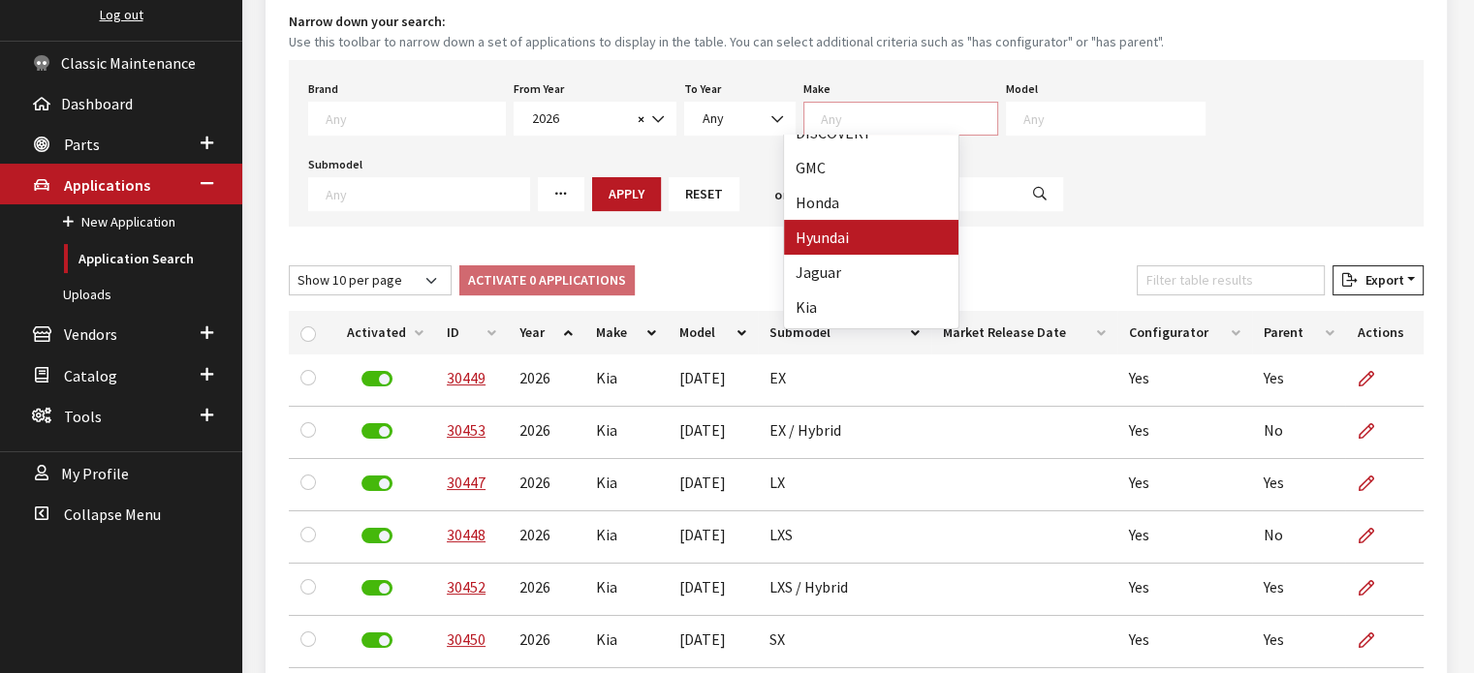
select select "30"
select select
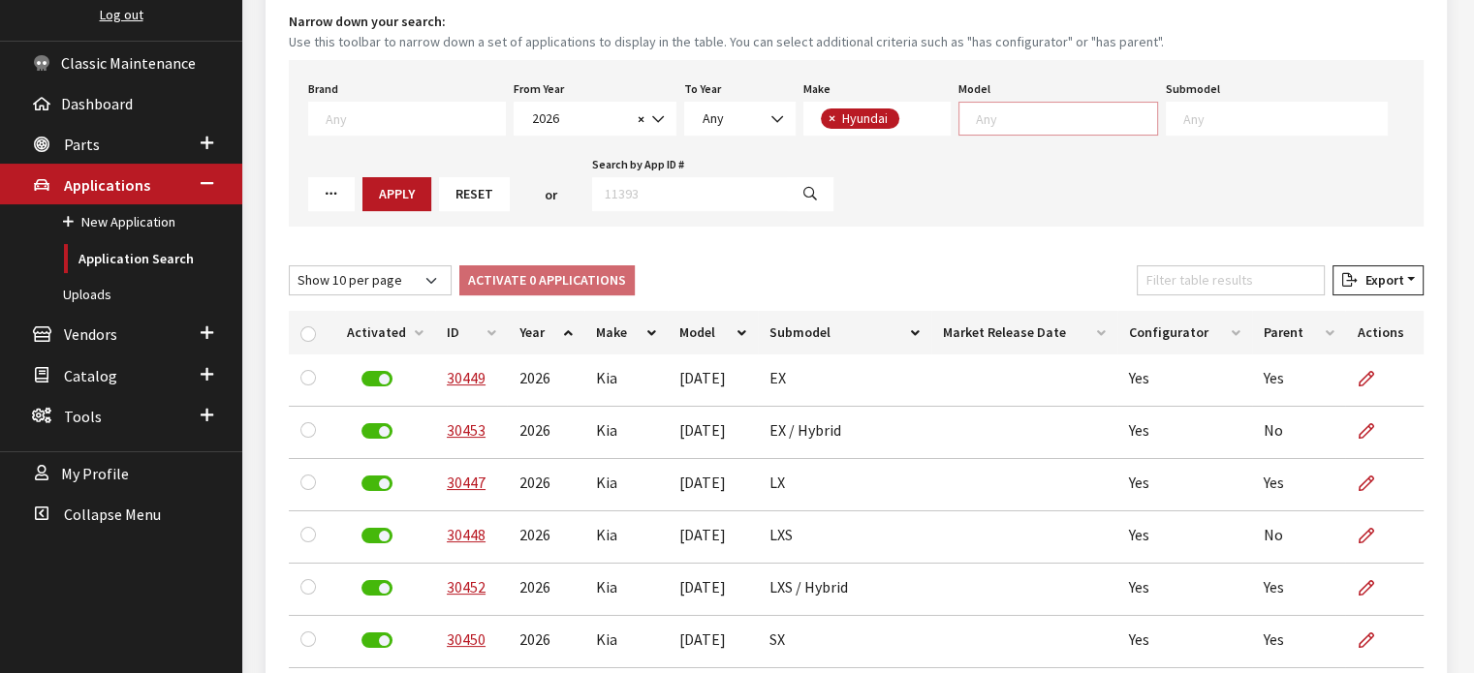
scroll to position [1, 0]
click at [1009, 127] on span at bounding box center [1058, 119] width 200 height 34
